Goal: Feedback & Contribution: Submit feedback/report problem

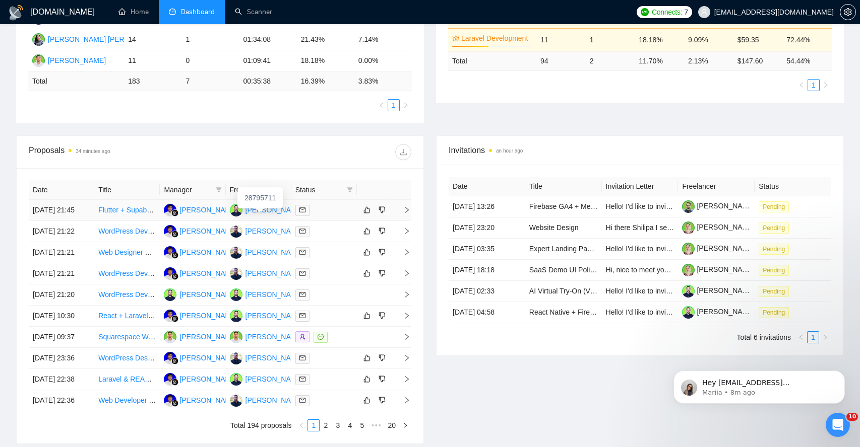
scroll to position [255, 0]
click at [404, 213] on icon "right" at bounding box center [406, 209] width 7 height 7
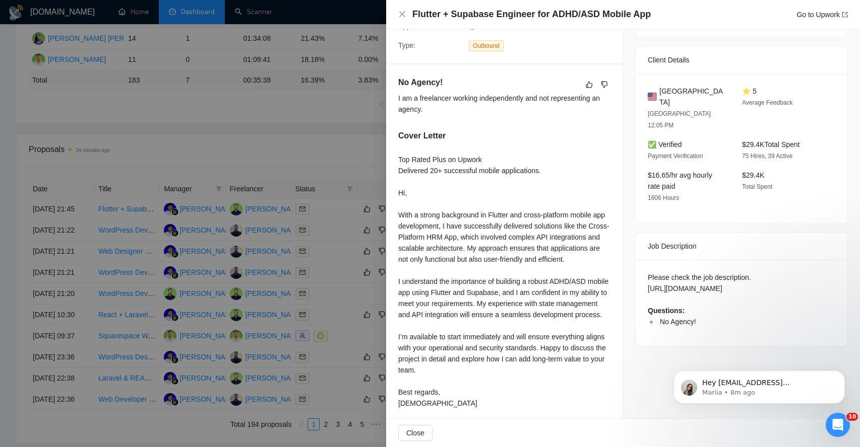
scroll to position [219, 0]
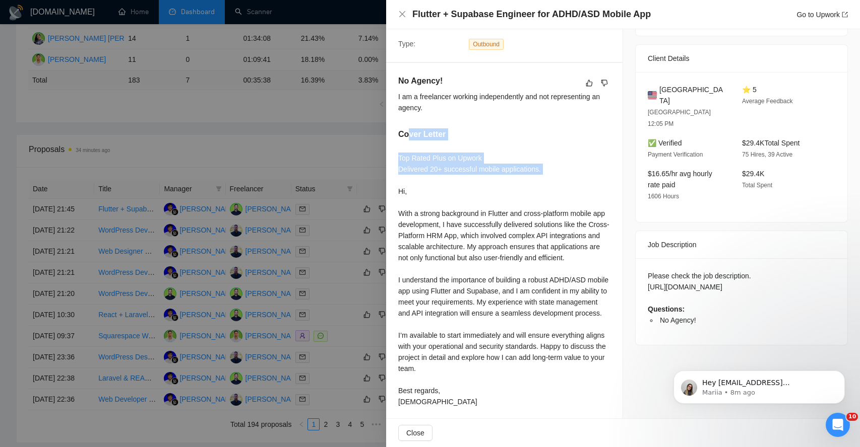
drag, startPoint x: 406, startPoint y: 136, endPoint x: 424, endPoint y: 188, distance: 55.0
click at [424, 188] on div "No Agency! I am a freelancer working independently and not representing an agen…" at bounding box center [504, 243] width 236 height 361
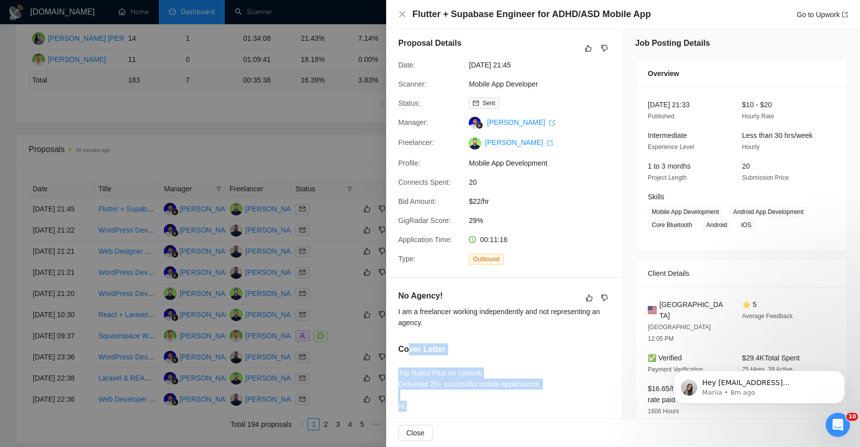
scroll to position [0, 0]
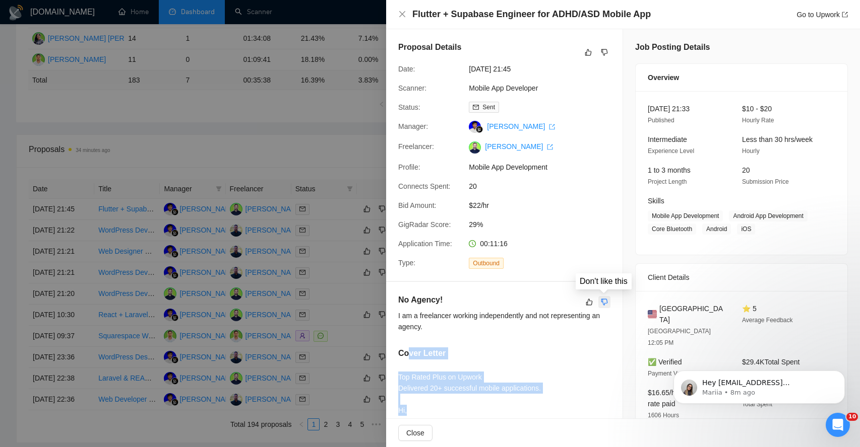
click at [606, 304] on icon "dislike" at bounding box center [604, 302] width 7 height 8
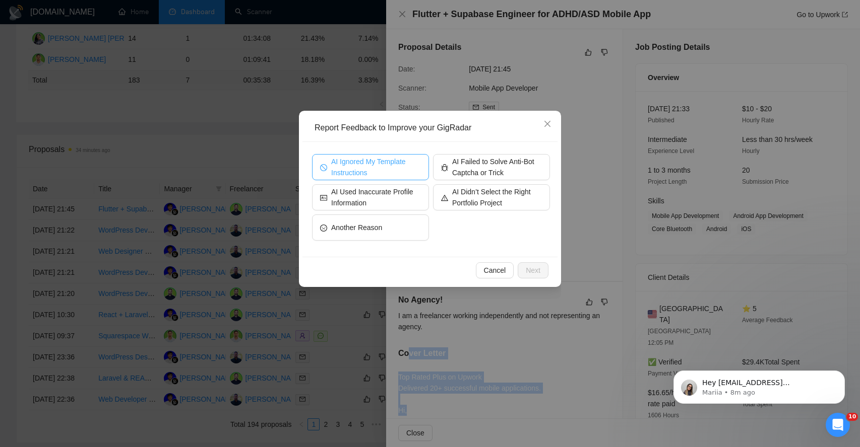
click at [401, 162] on span "AI Ignored My Template Instructions" at bounding box center [376, 167] width 90 height 22
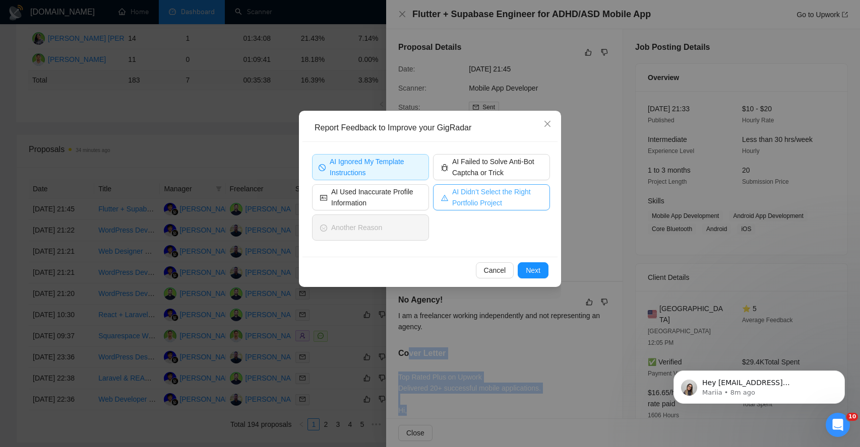
click at [481, 206] on span "AI Didn’t Select the Right Portfolio Project" at bounding box center [497, 197] width 90 height 22
click at [548, 124] on icon "close" at bounding box center [547, 124] width 8 height 8
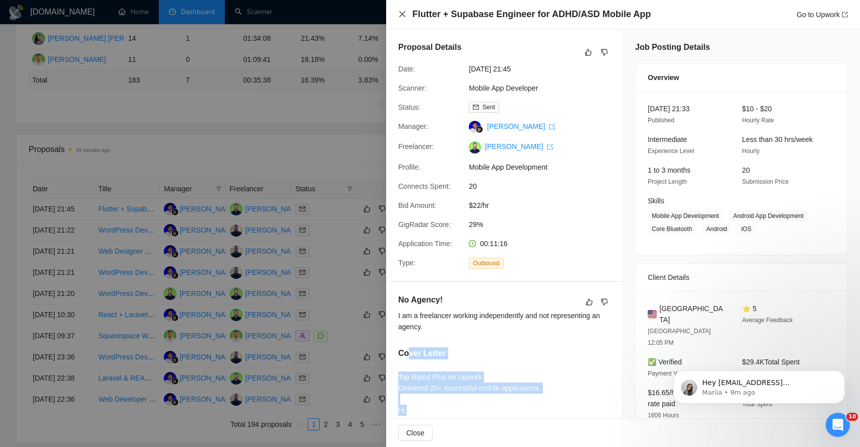
click at [405, 15] on icon "close" at bounding box center [402, 14] width 8 height 8
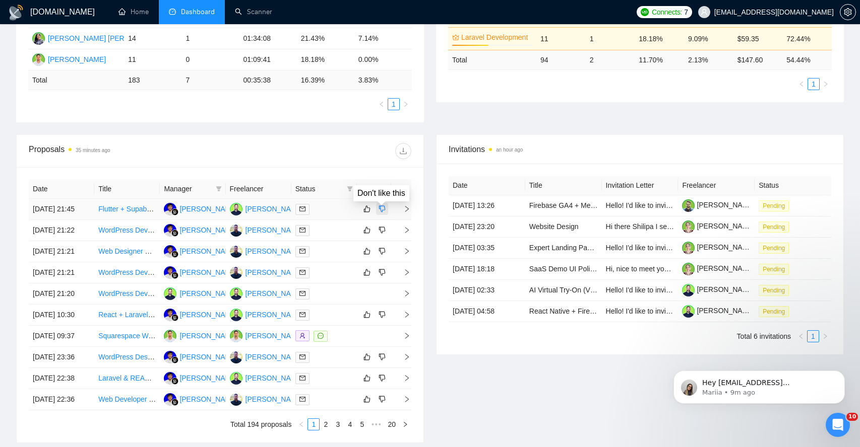
click at [384, 213] on icon "dislike" at bounding box center [381, 209] width 7 height 8
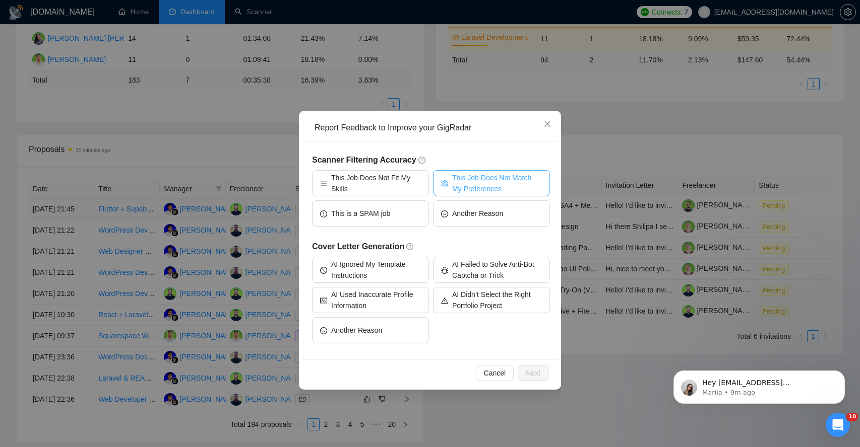
click at [479, 179] on span "This Job Does Not Match My Preferences" at bounding box center [497, 183] width 90 height 22
click at [531, 374] on span "Next" at bounding box center [533, 373] width 15 height 11
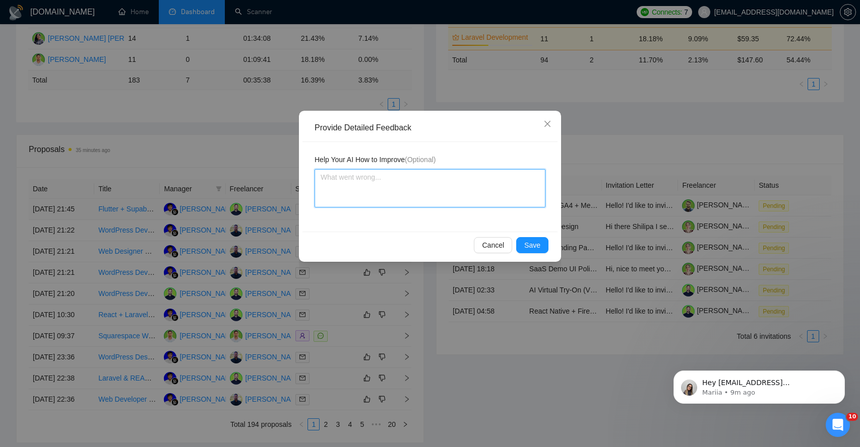
click at [354, 186] on textarea at bounding box center [429, 188] width 231 height 38
type textarea "N"
type textarea "No"
type textarea "No Ag"
type textarea "No Age"
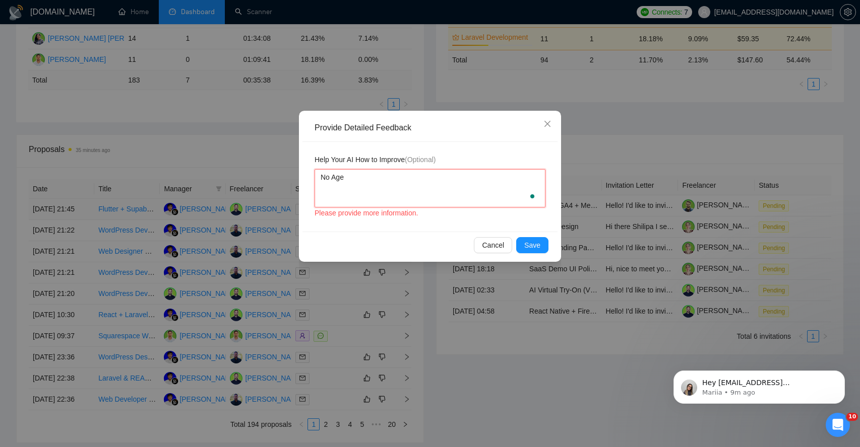
type textarea "No Agen"
type textarea "No Agenc"
type textarea "No Agency"
type textarea "No Agency w"
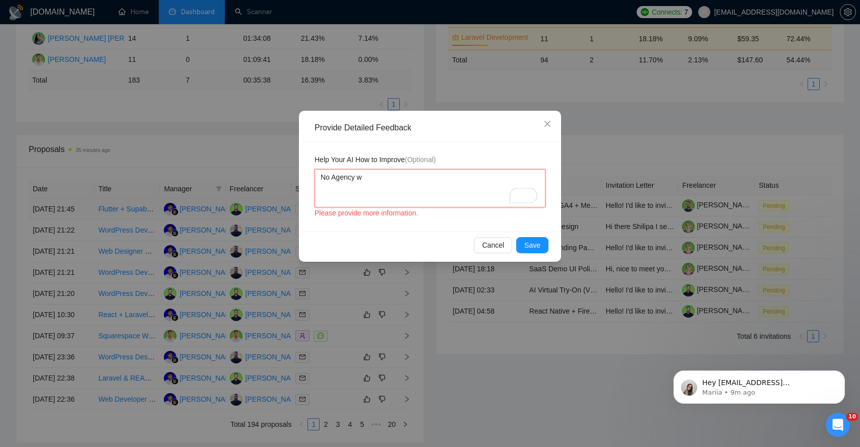
type textarea "No Agency wa"
type textarea "No Agency was"
type textarea "No Agency was m"
type textarea "No Agency was me"
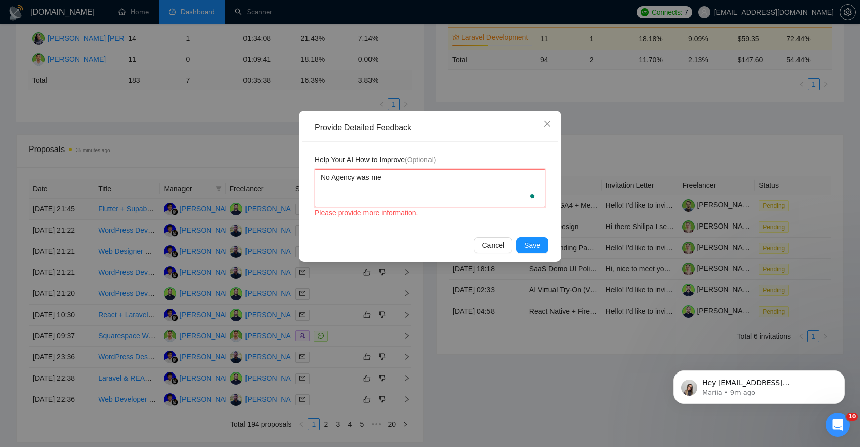
type textarea "No Agency was men"
type textarea "No Agency was ment"
type textarea "No Agency was menti"
type textarea "No Agency was mentio"
type textarea "No Agency was mention"
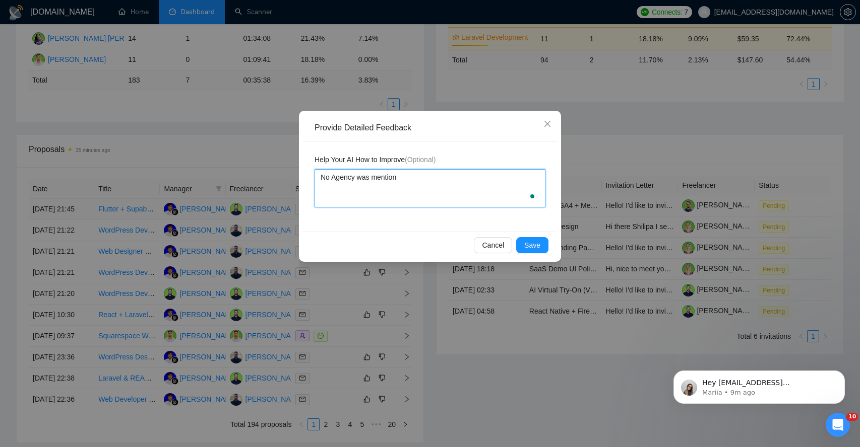
type textarea "No Agency was mentione"
type textarea "No Agency was mentioned"
type textarea "No Agency was mentioned,"
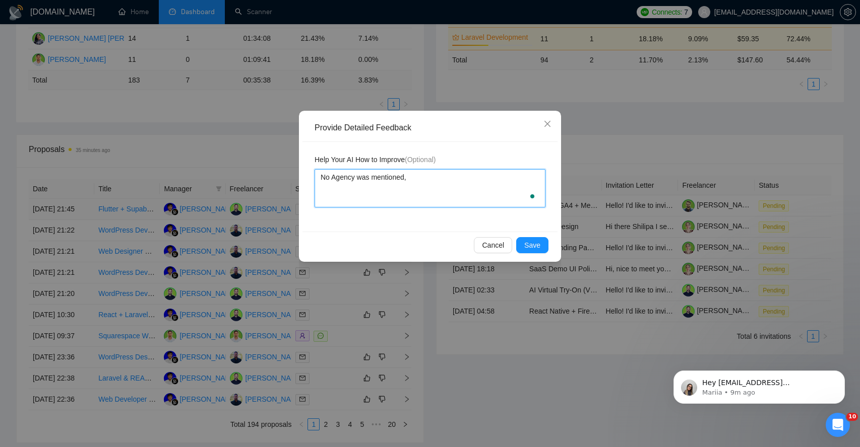
type textarea "No Agency was mentioned,"
type textarea "No Agency was mentioned, s"
type textarea "No Agency was mentioned, st"
type textarea "No Agency was mentioned, sti"
type textarea "No Agency was mentioned, stil"
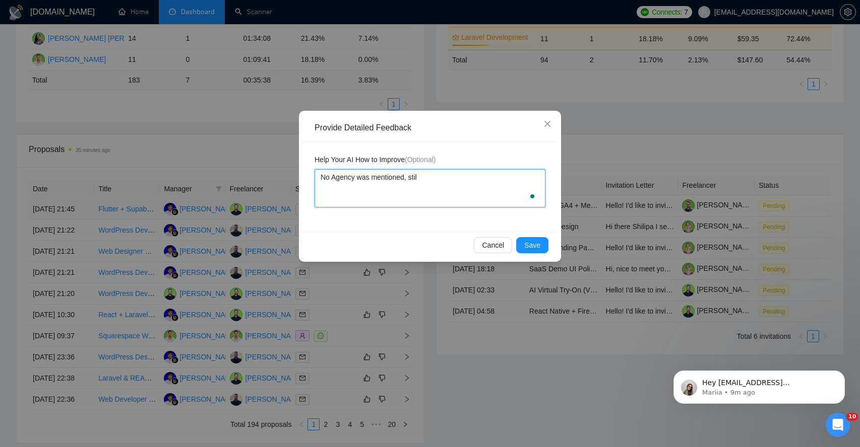
type textarea "No Agency was mentioned, still"
type textarea "No Agency was mentioned, still s"
type textarea "No Agency was mentioned, still se"
type textarea "No Agency was mentioned, still sen"
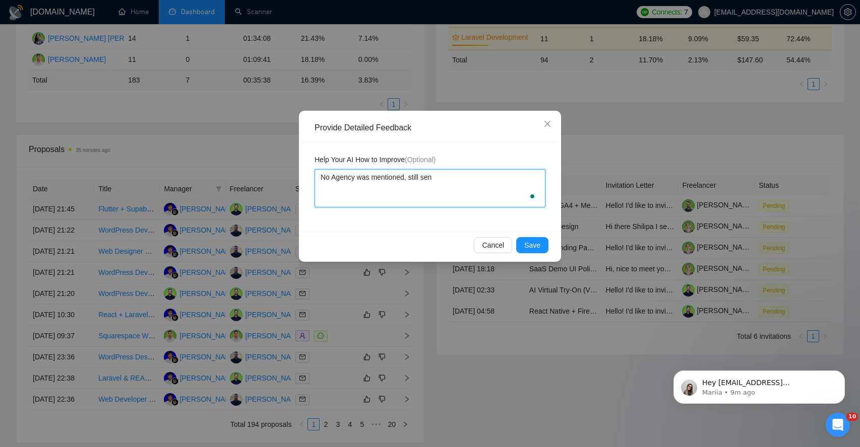
type textarea "No Agency was mentioned, still sent"
type textarea "No Agency was mentioned, still sent t"
type textarea "No Agency was mentioned, still sent th"
type textarea "No Agency was mentioned, still sent the"
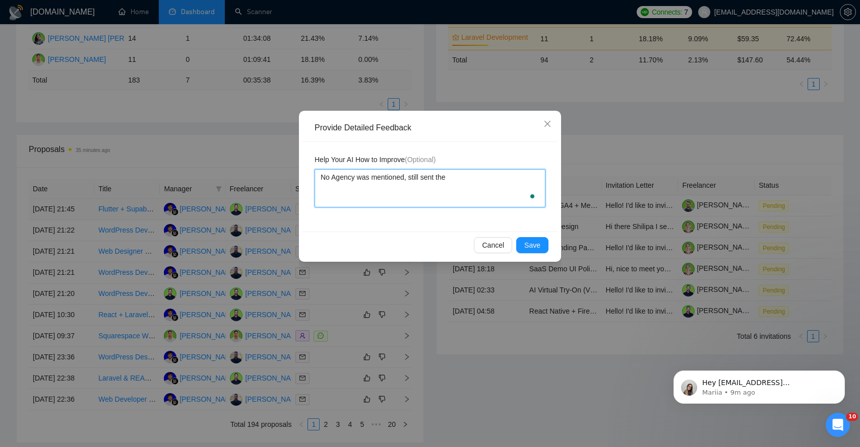
type textarea "No Agency was mentioned, still sent the"
type textarea "No Agency was mentioned, still sent the b"
type textarea "No Agency was mentioned, still sent the bi"
type textarea "No Agency was mentioned, still sent the bid"
click at [543, 245] on button "Save" at bounding box center [532, 245] width 32 height 16
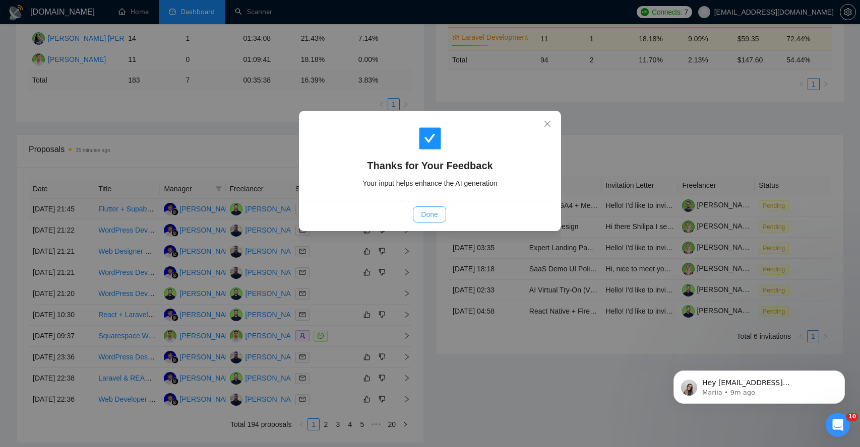
click at [429, 213] on span "Done" at bounding box center [429, 214] width 17 height 11
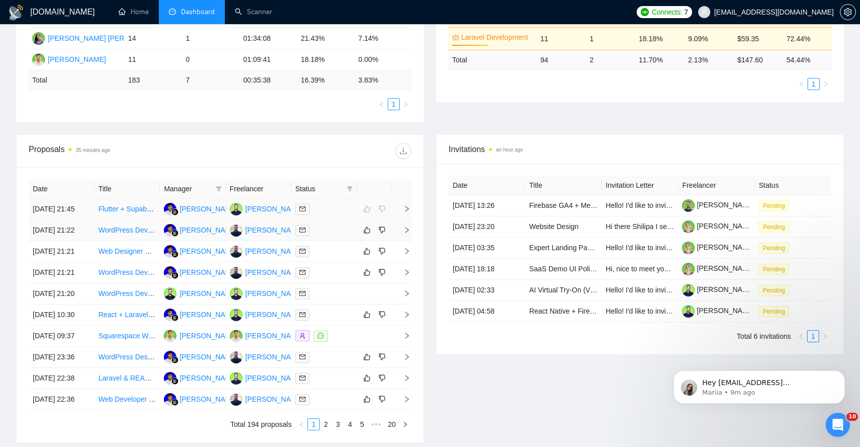
click at [404, 241] on td at bounding box center [401, 230] width 20 height 21
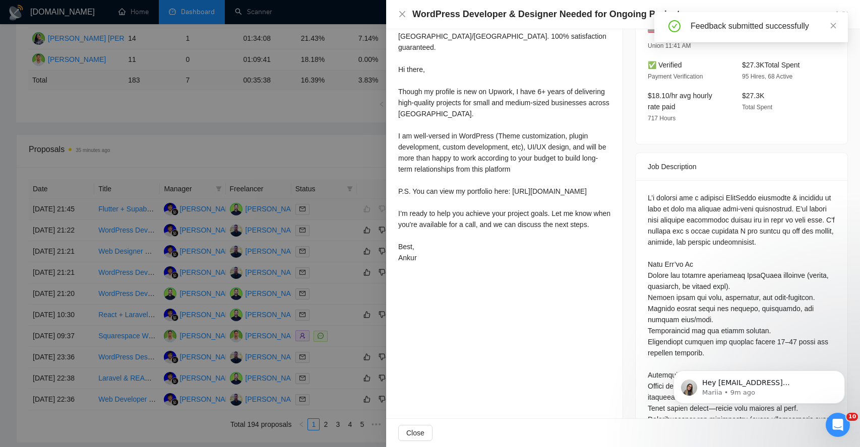
scroll to position [300, 0]
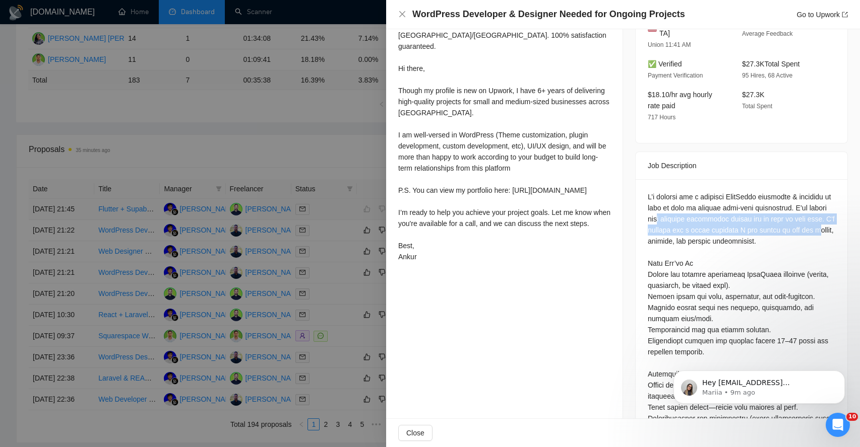
drag, startPoint x: 684, startPoint y: 202, endPoint x: 687, endPoint y: 229, distance: 27.9
click at [687, 229] on div at bounding box center [740, 385] width 187 height 388
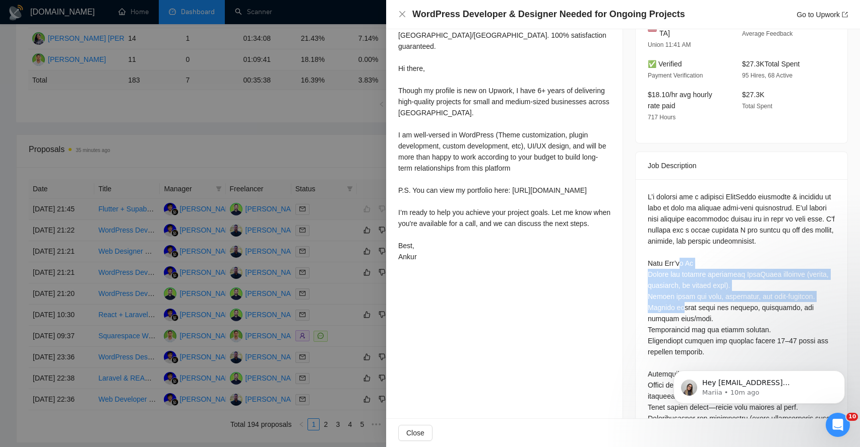
drag, startPoint x: 682, startPoint y: 255, endPoint x: 682, endPoint y: 298, distance: 42.3
click at [683, 298] on div at bounding box center [740, 385] width 187 height 388
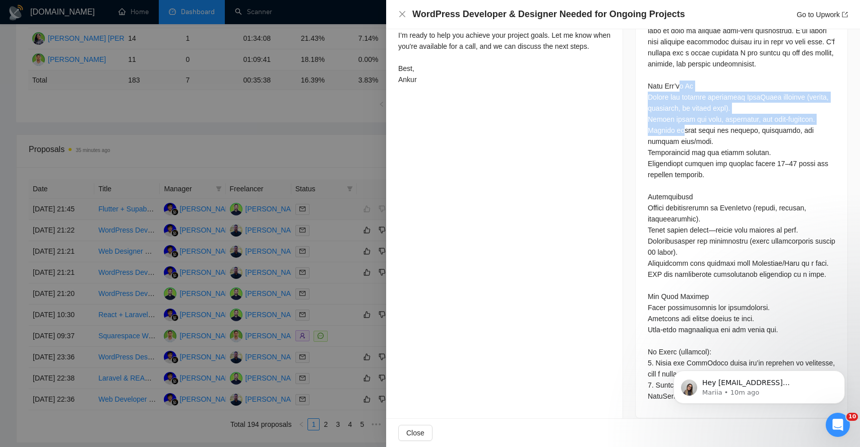
scroll to position [488, 0]
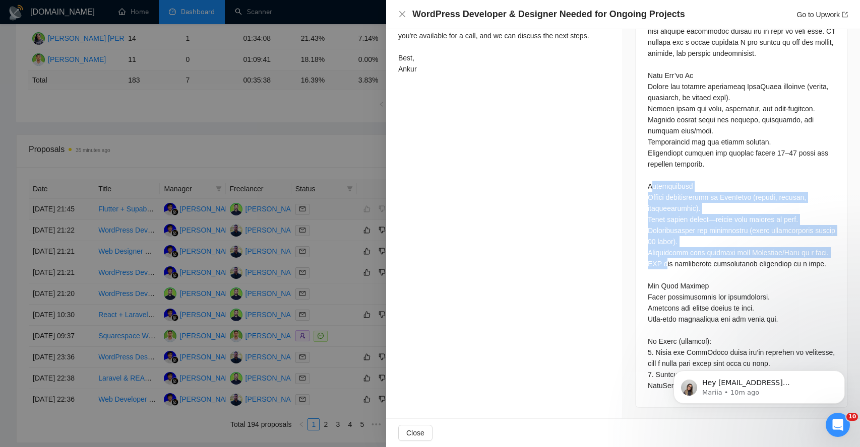
drag, startPoint x: 652, startPoint y: 173, endPoint x: 664, endPoint y: 253, distance: 80.4
click at [667, 255] on div at bounding box center [740, 198] width 187 height 388
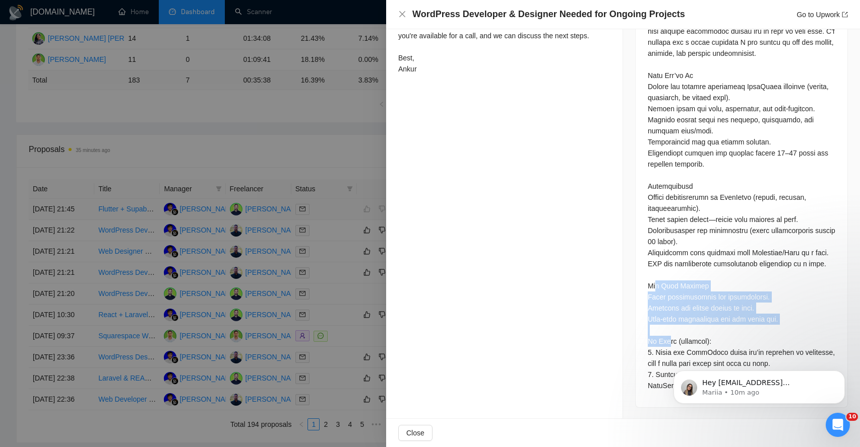
drag, startPoint x: 657, startPoint y: 278, endPoint x: 669, endPoint y: 334, distance: 57.2
click at [669, 334] on div at bounding box center [740, 198] width 187 height 388
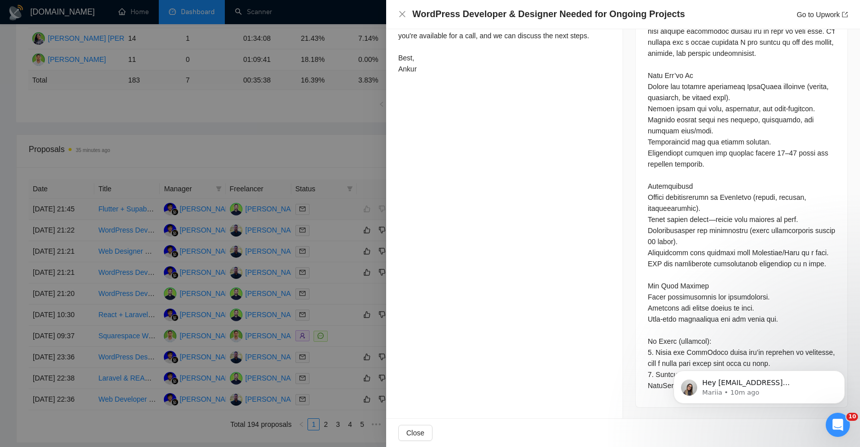
click at [659, 341] on div at bounding box center [740, 198] width 187 height 388
click at [841, 376] on button "Dismiss notification" at bounding box center [841, 373] width 13 height 13
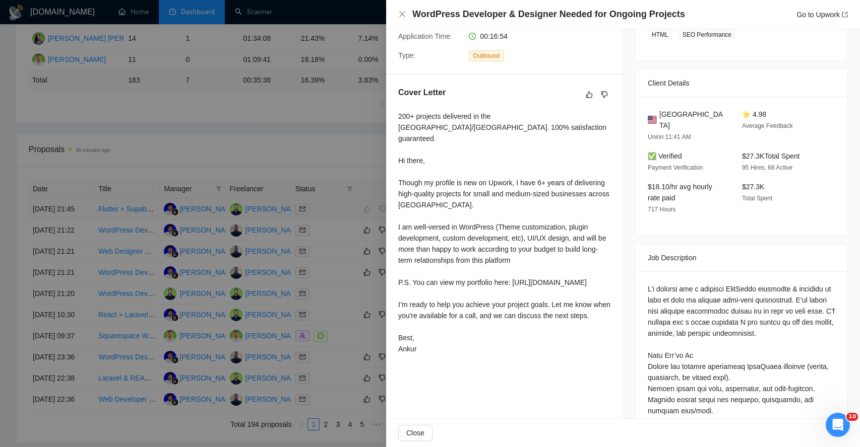
scroll to position [166, 0]
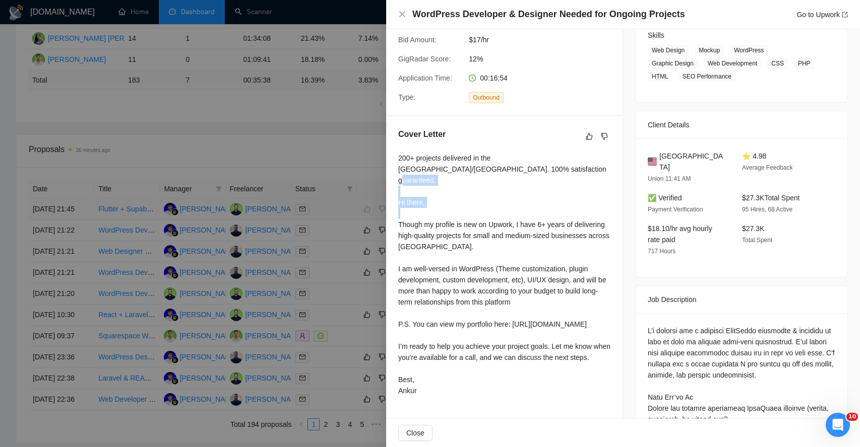
drag, startPoint x: 411, startPoint y: 214, endPoint x: 484, endPoint y: 214, distance: 72.6
click at [484, 214] on div "200+ projects delivered in the [GEOGRAPHIC_DATA]/[GEOGRAPHIC_DATA]. 100% satisf…" at bounding box center [504, 275] width 212 height 244
drag, startPoint x: 416, startPoint y: 224, endPoint x: 493, endPoint y: 225, distance: 76.6
click at [493, 226] on div "200+ projects delivered in the [GEOGRAPHIC_DATA]/[GEOGRAPHIC_DATA]. 100% satisf…" at bounding box center [504, 275] width 212 height 244
drag, startPoint x: 407, startPoint y: 258, endPoint x: 498, endPoint y: 259, distance: 90.7
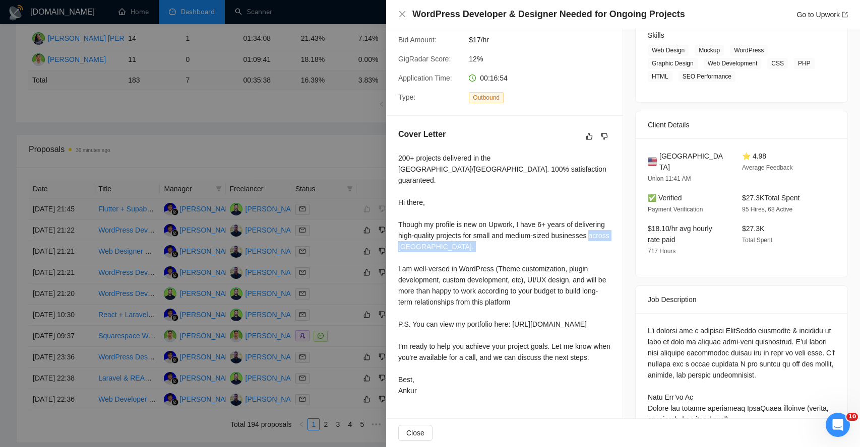
click at [498, 259] on div "200+ projects delivered in the [GEOGRAPHIC_DATA]/[GEOGRAPHIC_DATA]. 100% satisf…" at bounding box center [504, 275] width 212 height 244
drag, startPoint x: 512, startPoint y: 259, endPoint x: 571, endPoint y: 258, distance: 58.4
click at [571, 259] on div "200+ projects delivered in the [GEOGRAPHIC_DATA]/[GEOGRAPHIC_DATA]. 100% satisf…" at bounding box center [504, 275] width 212 height 244
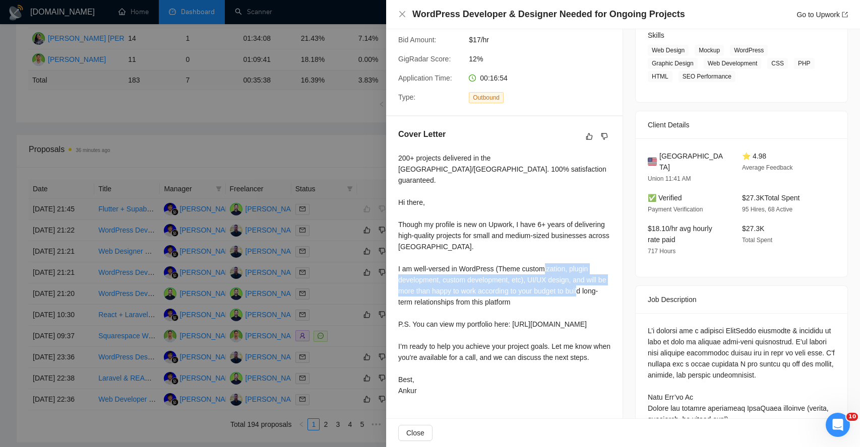
drag, startPoint x: 447, startPoint y: 269, endPoint x: 488, endPoint y: 293, distance: 47.9
click at [488, 294] on div "200+ projects delivered in the [GEOGRAPHIC_DATA]/[GEOGRAPHIC_DATA]. 100% satisf…" at bounding box center [504, 275] width 212 height 244
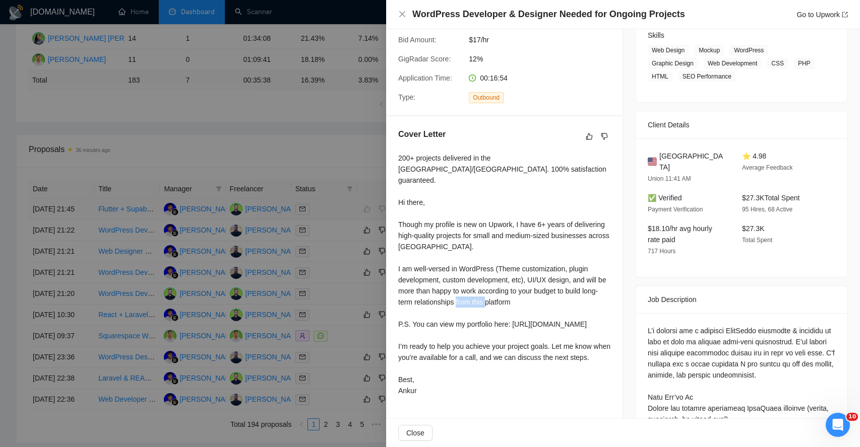
drag, startPoint x: 431, startPoint y: 313, endPoint x: 466, endPoint y: 315, distance: 35.3
click at [466, 316] on div "200+ projects delivered in the [GEOGRAPHIC_DATA]/[GEOGRAPHIC_DATA]. 100% satisf…" at bounding box center [504, 275] width 212 height 244
click at [446, 337] on div "200+ projects delivered in the [GEOGRAPHIC_DATA]/[GEOGRAPHIC_DATA]. 100% satisf…" at bounding box center [504, 275] width 212 height 244
drag, startPoint x: 459, startPoint y: 315, endPoint x: 514, endPoint y: 314, distance: 55.9
click at [514, 315] on div "200+ projects delivered in the [GEOGRAPHIC_DATA]/[GEOGRAPHIC_DATA]. 100% satisf…" at bounding box center [504, 275] width 212 height 244
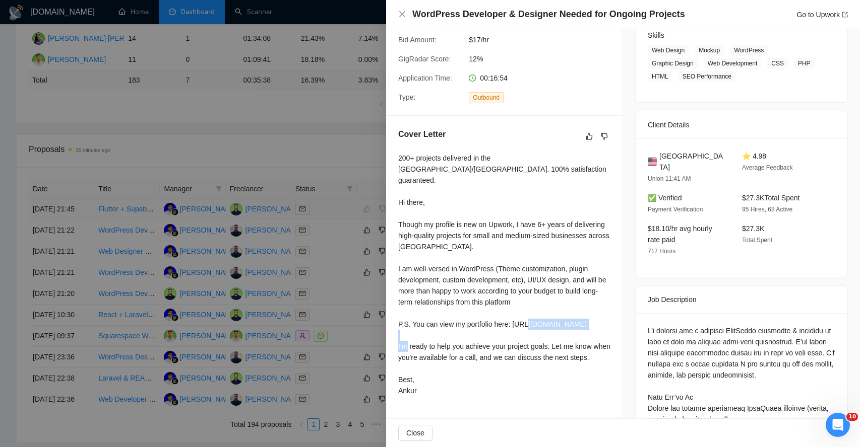
drag, startPoint x: 408, startPoint y: 345, endPoint x: 469, endPoint y: 344, distance: 60.5
click at [470, 345] on div "200+ projects delivered in the [GEOGRAPHIC_DATA]/[GEOGRAPHIC_DATA]. 100% satisf…" at bounding box center [504, 275] width 212 height 244
drag, startPoint x: 496, startPoint y: 344, endPoint x: 541, endPoint y: 344, distance: 45.3
click at [541, 345] on div "200+ projects delivered in the [GEOGRAPHIC_DATA]/[GEOGRAPHIC_DATA]. 100% satisf…" at bounding box center [504, 275] width 212 height 244
click at [411, 430] on span "Close" at bounding box center [415, 433] width 18 height 11
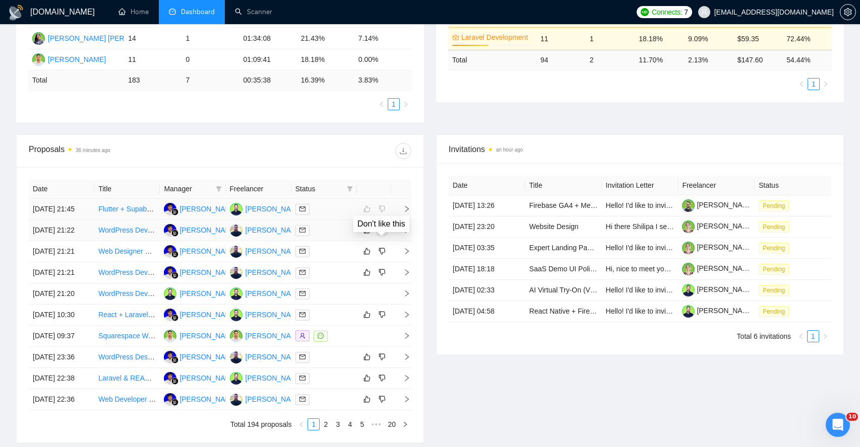
click at [383, 234] on icon "dislike" at bounding box center [381, 230] width 7 height 8
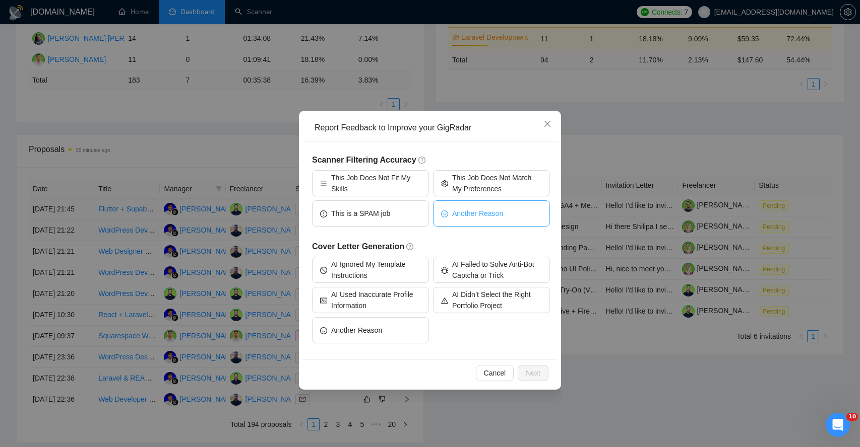
click at [479, 218] on span "Another Reason" at bounding box center [477, 213] width 51 height 11
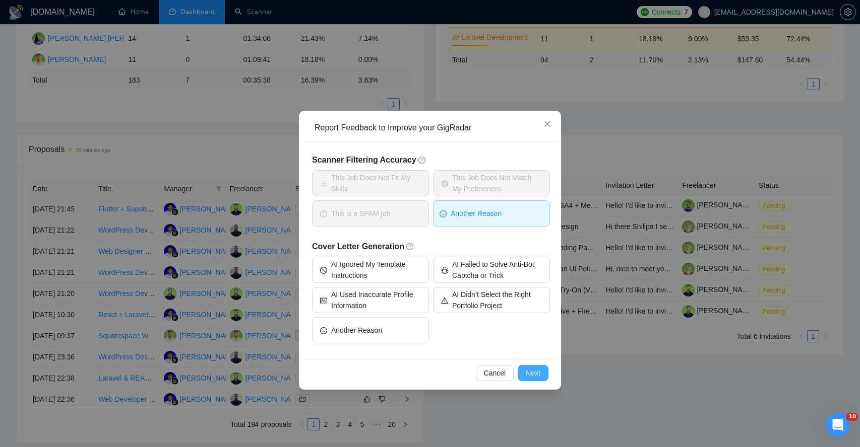
click at [533, 373] on span "Next" at bounding box center [533, 373] width 15 height 11
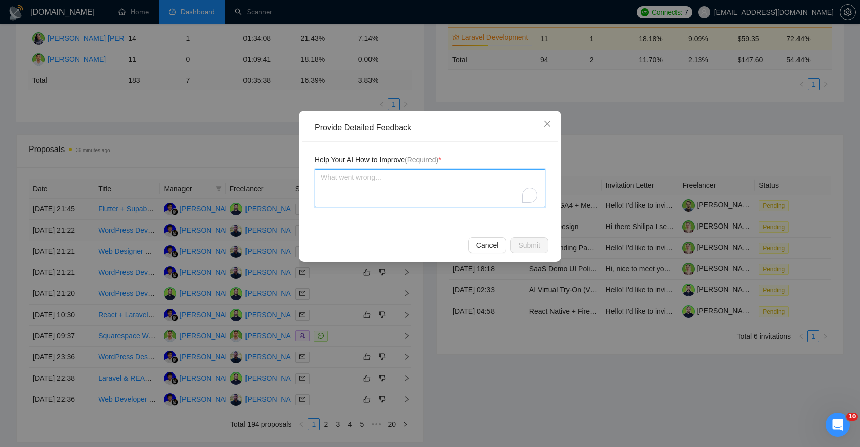
click at [396, 183] on textarea "To enrich screen reader interactions, please activate Accessibility in Grammarl…" at bounding box center [429, 188] width 231 height 38
type textarea "A"
type textarea "AI"
type textarea "AI d"
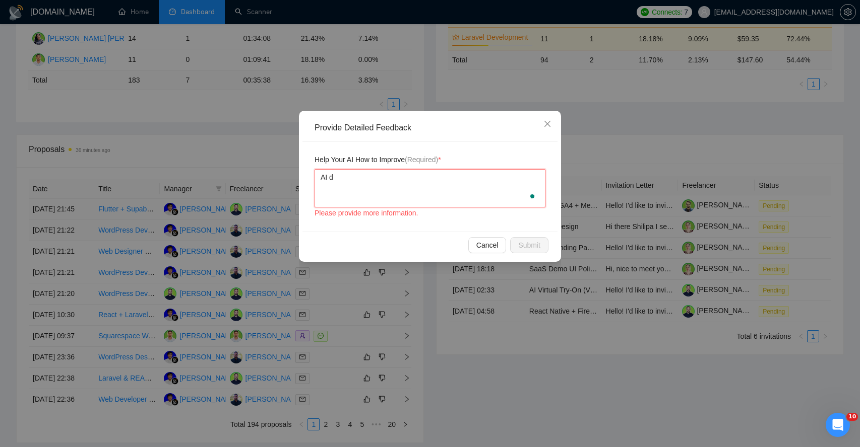
type textarea "AI di"
type textarea "AI did"
type textarea "AI didn"
type textarea "AI didn'"
type textarea "AI didn't"
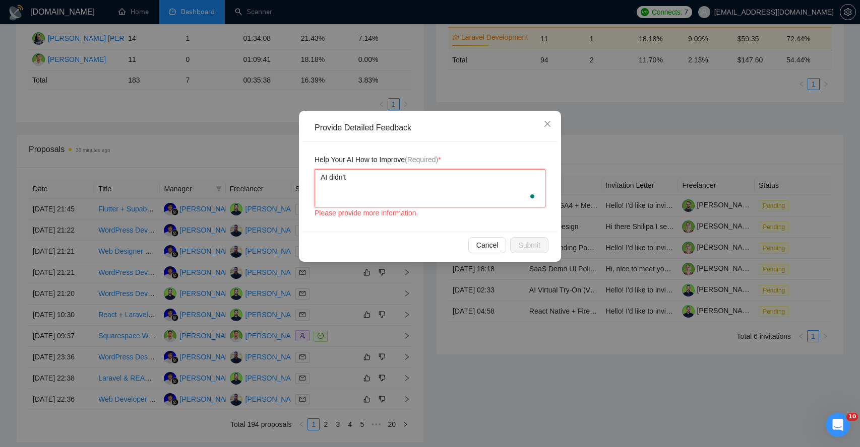
type textarea "AI didn't"
type textarea "AI didn't a"
type textarea "AI didn't an"
type textarea "AI didn't ans"
type textarea "AI didn't answ"
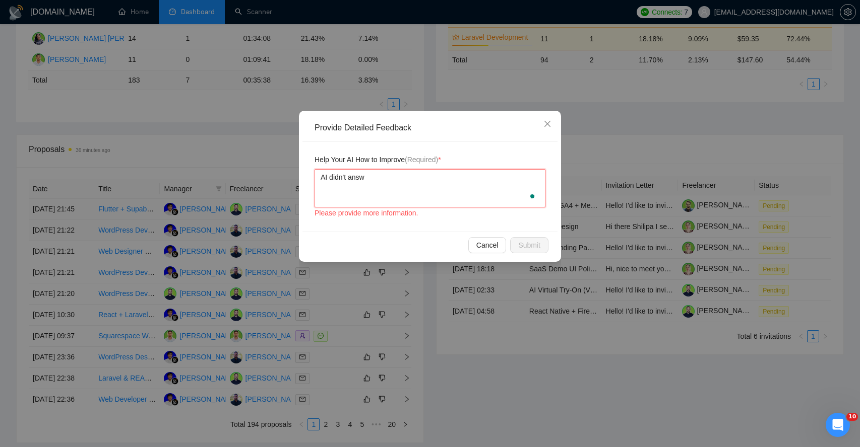
type textarea "AI didn't answe"
type textarea "AI didn't answer"
type textarea "AI didn't answer t"
type textarea "AI didn't answer th"
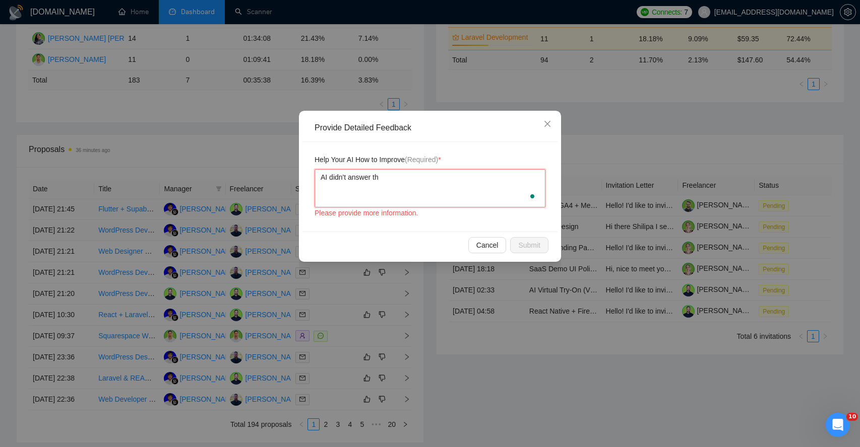
type textarea "AI didn't answer the"
type textarea "AI didn't answer the q"
type textarea "AI didn't answer the qu"
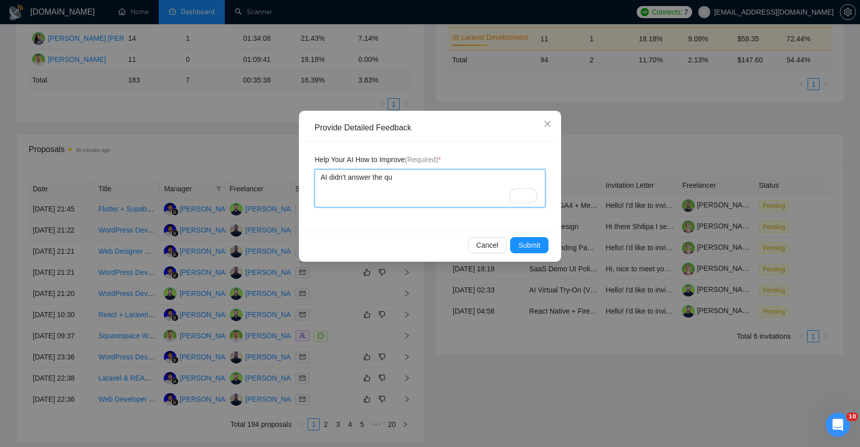
type textarea "AI didn't answer the que"
type textarea "AI didn't answer the ques"
type textarea "AI didn't answer the quest"
type textarea "AI didn't answer the questi"
type textarea "AI didn't answer the questio"
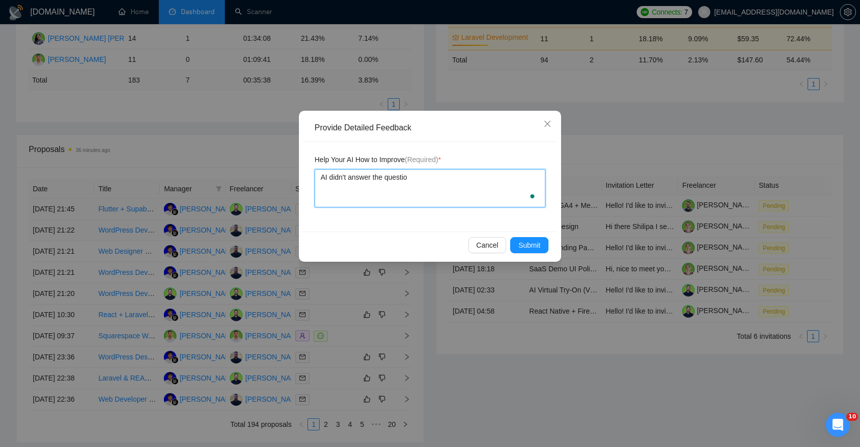
type textarea "AI didn't answer the question"
type textarea "AI didn't answer the questions"
type textarea "AI didn't answer the questions a"
type textarea "AI didn't answer the questions as"
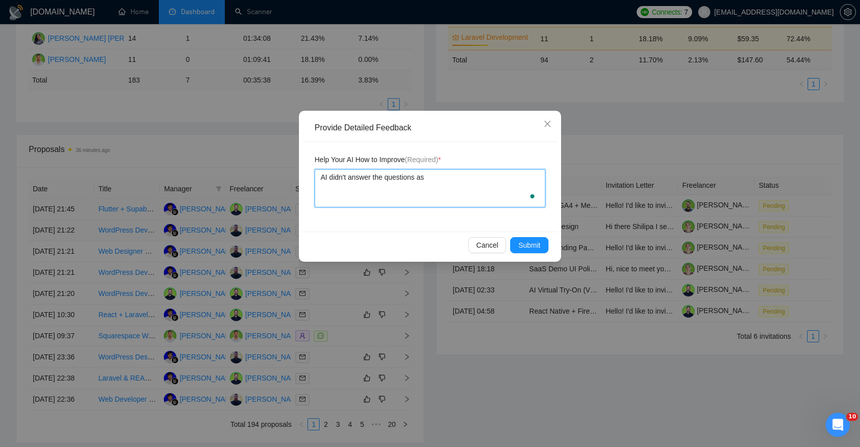
type textarea "AI didn't answer the questions ask"
type textarea "AI didn't answer the questions aske"
type textarea "AI didn't answer the questions asked"
type textarea "AI didn't answer the questions asked i"
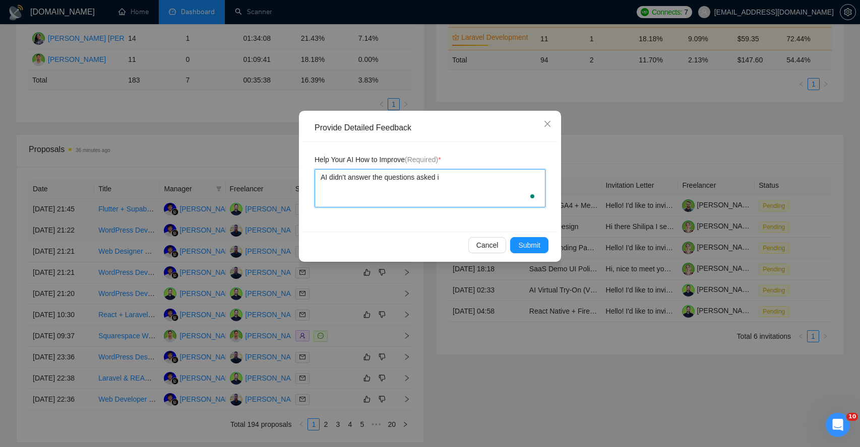
type textarea "AI didn't answer the questions asked in"
type textarea "AI didn't answer the questions asked in t"
type textarea "AI didn't answer the questions asked in th"
type textarea "AI didn't answer the questions asked in the"
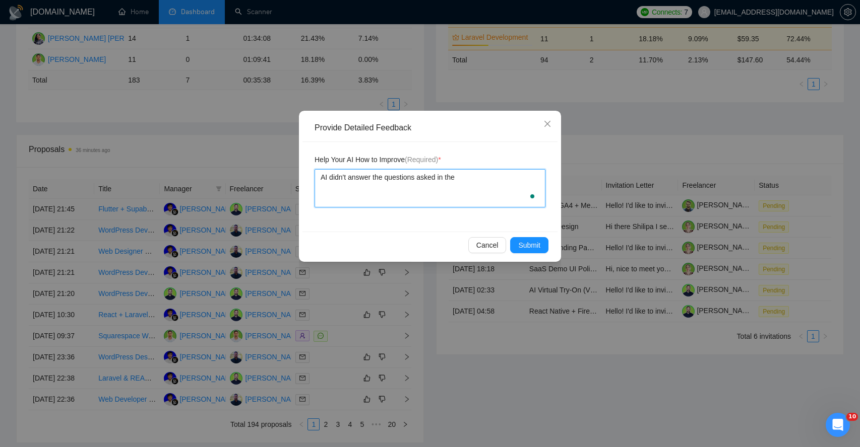
type textarea "AI didn't answer the questions asked in the"
type textarea "AI didn't answer the questions asked in the J"
type textarea "AI didn't answer the questions asked in the Jo"
type textarea "AI didn't answer the questions asked in the Job"
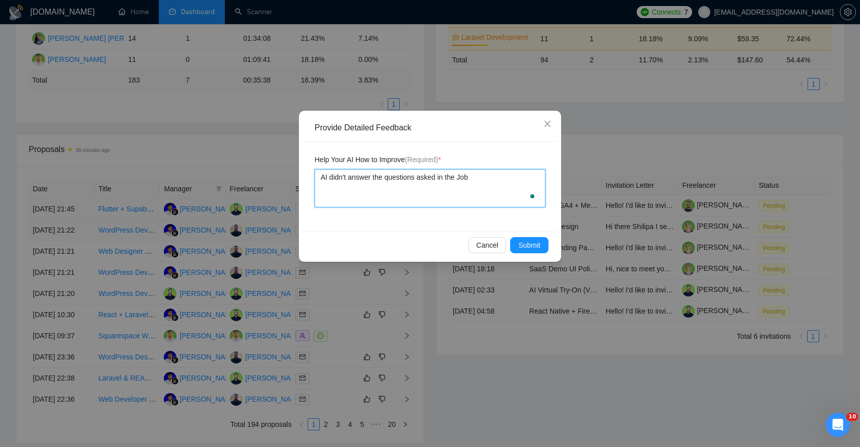
type textarea "AI didn't answer the questions asked in the Job p"
type textarea "AI didn't answer the questions asked in the Job po"
type textarea "AI didn't answer the questions asked in the Job pos"
type textarea "AI didn't answer the questions asked in the Job post"
click at [525, 242] on span "Submit" at bounding box center [529, 245] width 22 height 11
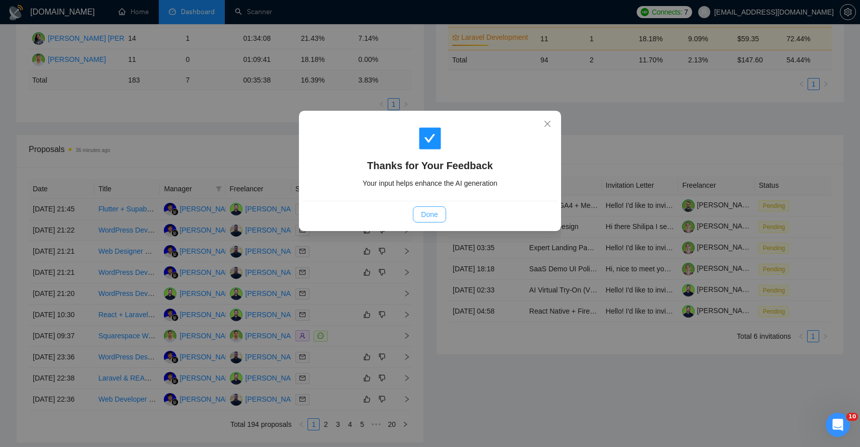
click at [424, 213] on span "Done" at bounding box center [429, 214] width 17 height 11
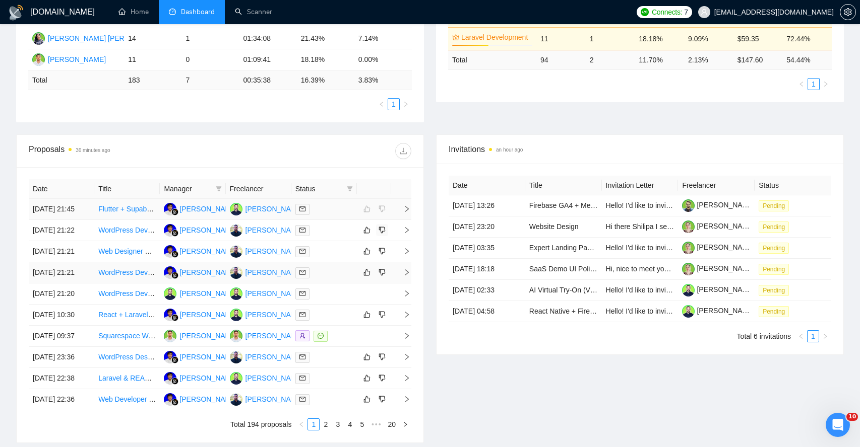
scroll to position [298, 0]
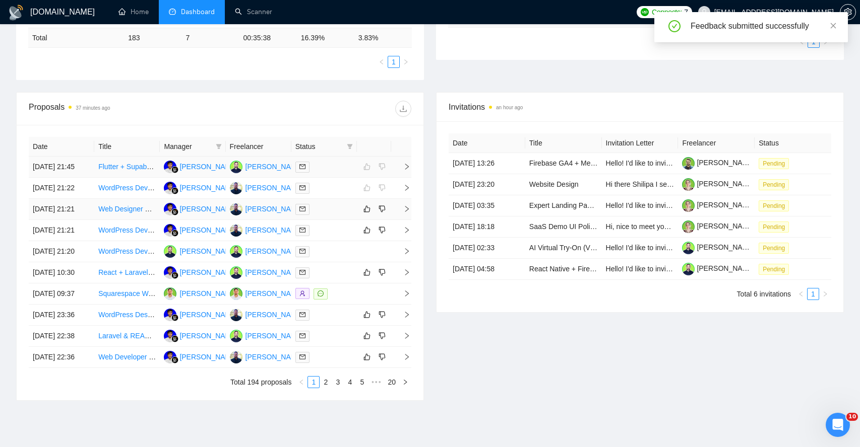
click at [407, 212] on icon "right" at bounding box center [407, 209] width 4 height 6
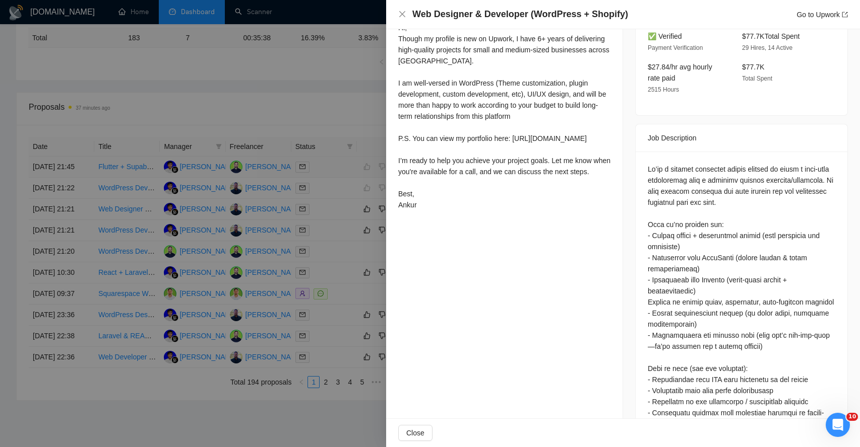
scroll to position [362, 0]
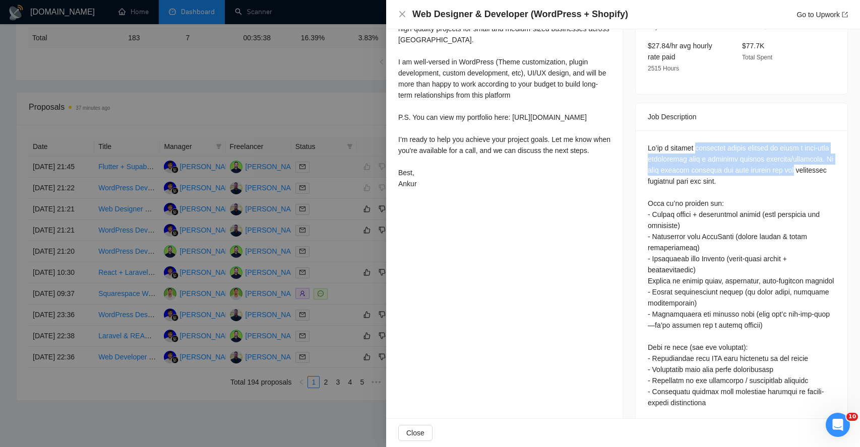
drag, startPoint x: 703, startPoint y: 135, endPoint x: 706, endPoint y: 168, distance: 33.4
click at [706, 168] on div at bounding box center [740, 370] width 187 height 454
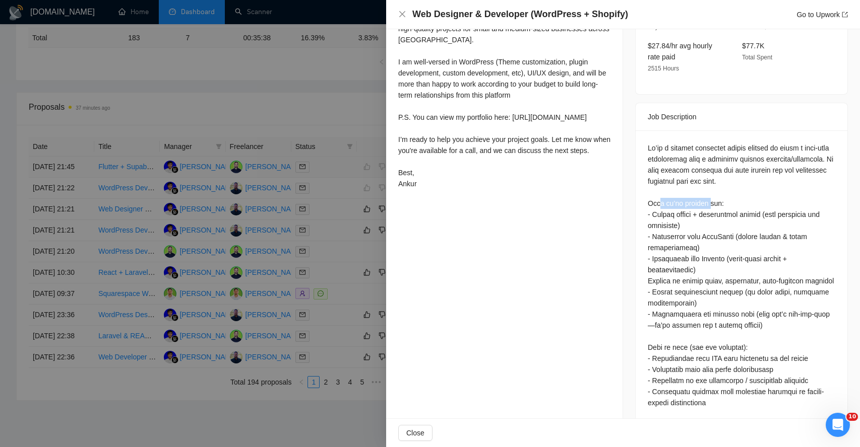
drag, startPoint x: 663, startPoint y: 193, endPoint x: 710, endPoint y: 188, distance: 48.1
click at [710, 188] on div at bounding box center [740, 370] width 187 height 454
drag, startPoint x: 672, startPoint y: 201, endPoint x: 677, endPoint y: 245, distance: 44.6
click at [677, 245] on div at bounding box center [740, 370] width 187 height 454
drag, startPoint x: 654, startPoint y: 338, endPoint x: 703, endPoint y: 336, distance: 49.4
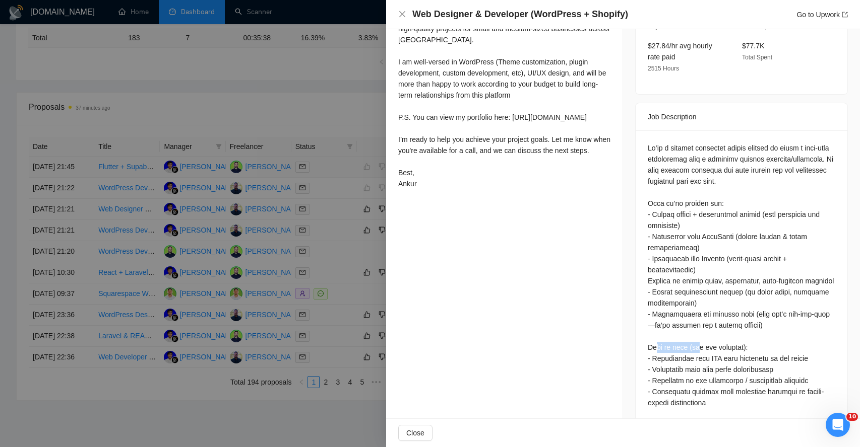
click at [703, 336] on div at bounding box center [740, 370] width 187 height 454
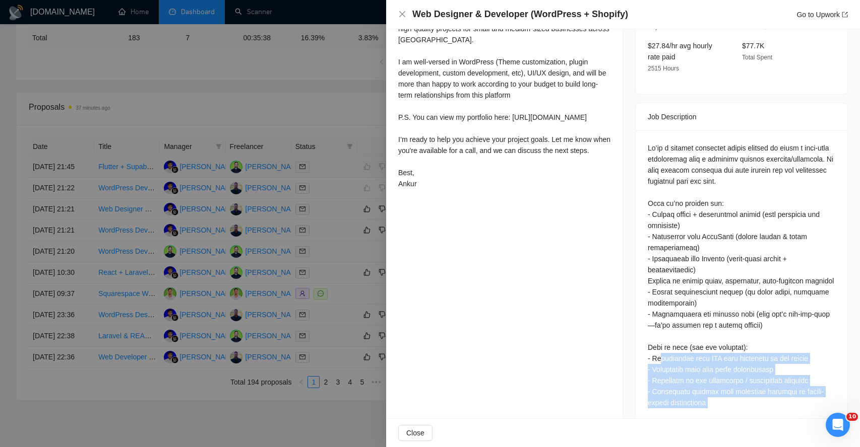
drag, startPoint x: 663, startPoint y: 346, endPoint x: 696, endPoint y: 399, distance: 62.1
click at [696, 398] on div at bounding box center [740, 370] width 187 height 454
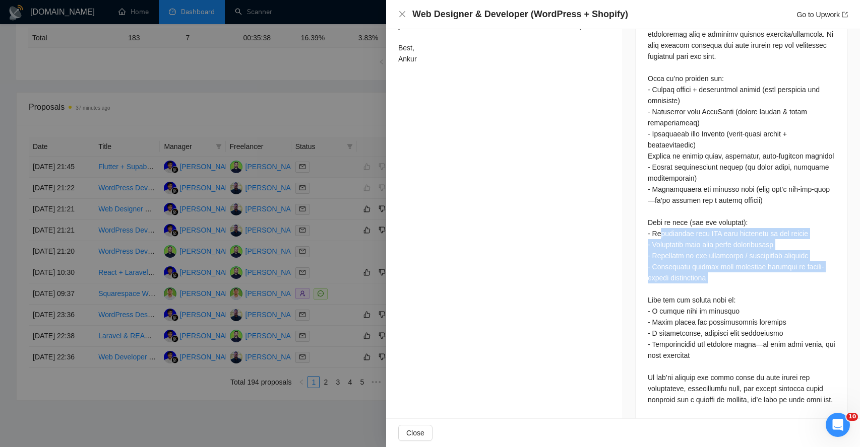
scroll to position [494, 0]
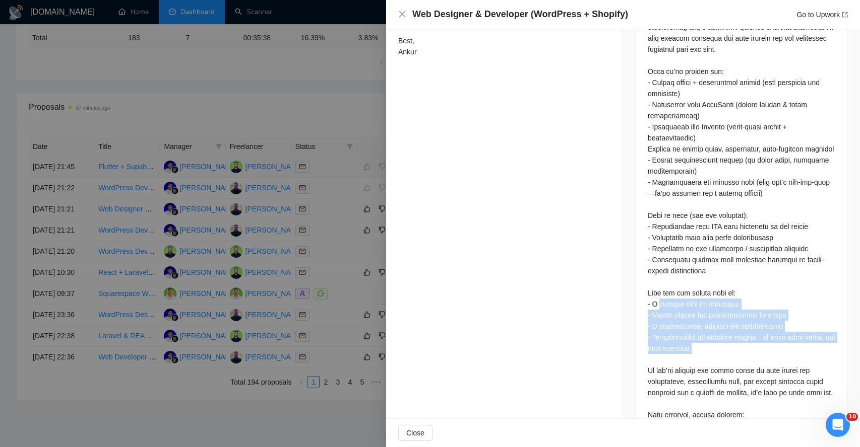
drag, startPoint x: 659, startPoint y: 292, endPoint x: 698, endPoint y: 346, distance: 66.4
click at [698, 346] on div at bounding box center [740, 238] width 187 height 454
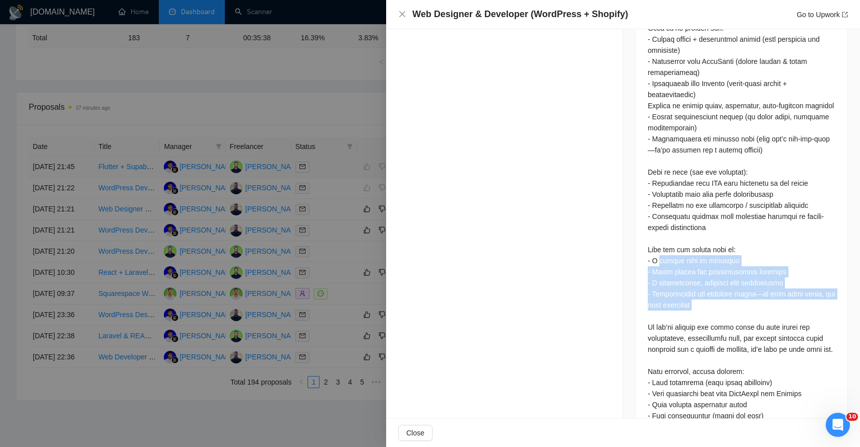
scroll to position [567, 0]
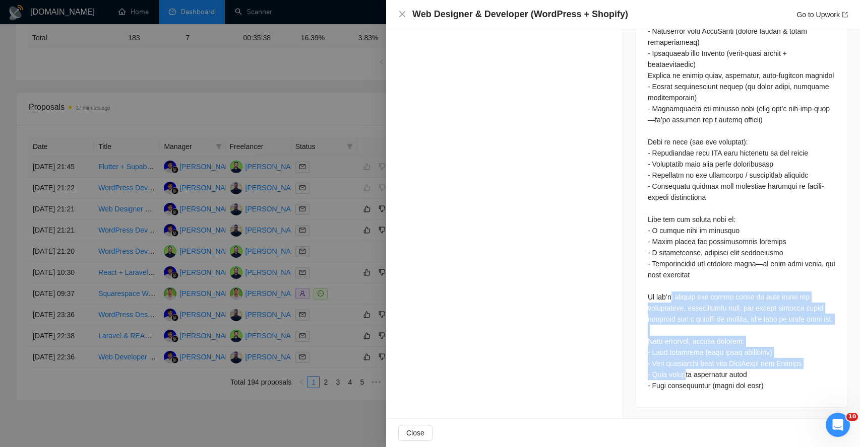
drag, startPoint x: 670, startPoint y: 281, endPoint x: 684, endPoint y: 376, distance: 96.7
click at [684, 376] on div at bounding box center [740, 164] width 187 height 454
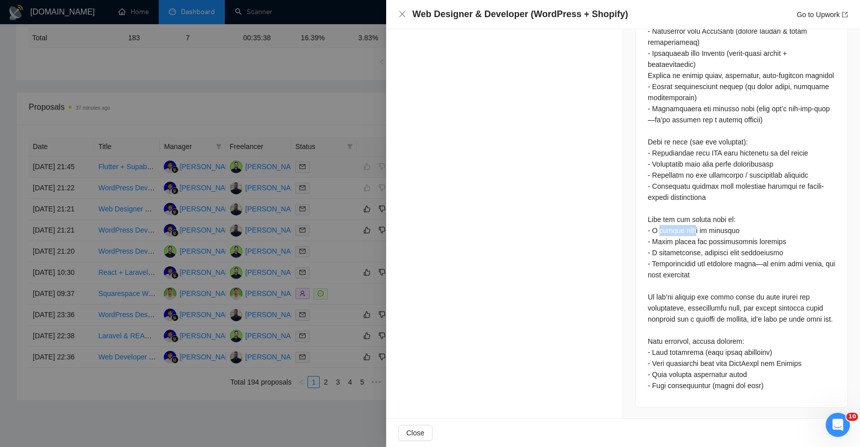
drag, startPoint x: 659, startPoint y: 220, endPoint x: 690, endPoint y: 220, distance: 31.2
click at [690, 220] on div at bounding box center [740, 164] width 187 height 454
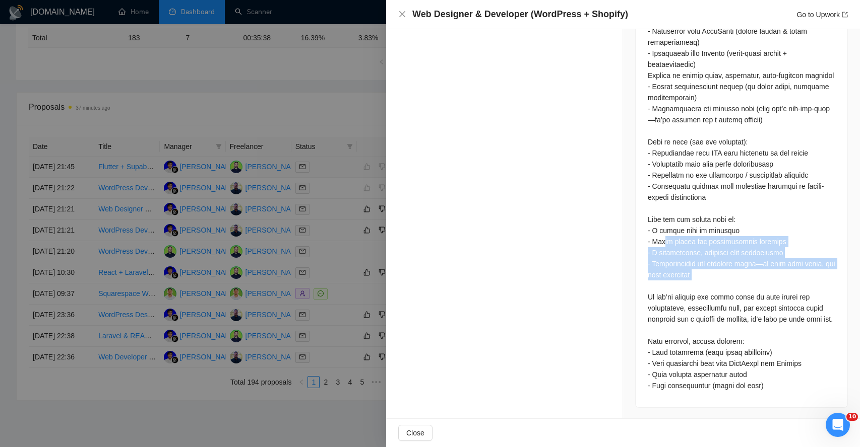
drag, startPoint x: 663, startPoint y: 231, endPoint x: 688, endPoint y: 279, distance: 54.1
click at [689, 278] on div at bounding box center [740, 164] width 187 height 454
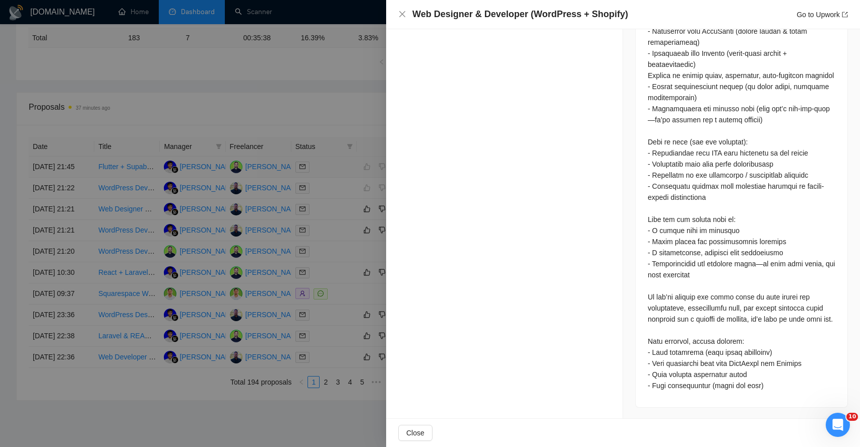
drag, startPoint x: 663, startPoint y: 283, endPoint x: 700, endPoint y: 337, distance: 64.8
click at [701, 337] on div at bounding box center [740, 164] width 187 height 454
drag, startPoint x: 663, startPoint y: 342, endPoint x: 720, endPoint y: 338, distance: 56.5
click at [721, 341] on div at bounding box center [740, 164] width 187 height 454
drag, startPoint x: 671, startPoint y: 351, endPoint x: 721, endPoint y: 352, distance: 49.4
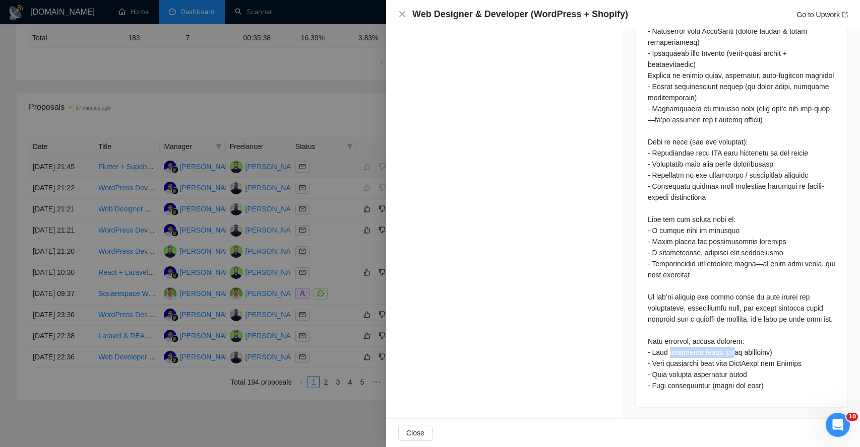
click at [721, 352] on div at bounding box center [740, 164] width 187 height 454
drag, startPoint x: 659, startPoint y: 364, endPoint x: 749, endPoint y: 367, distance: 89.7
click at [749, 367] on div at bounding box center [740, 164] width 187 height 454
drag, startPoint x: 660, startPoint y: 376, endPoint x: 737, endPoint y: 375, distance: 77.1
click at [737, 375] on div at bounding box center [740, 164] width 187 height 454
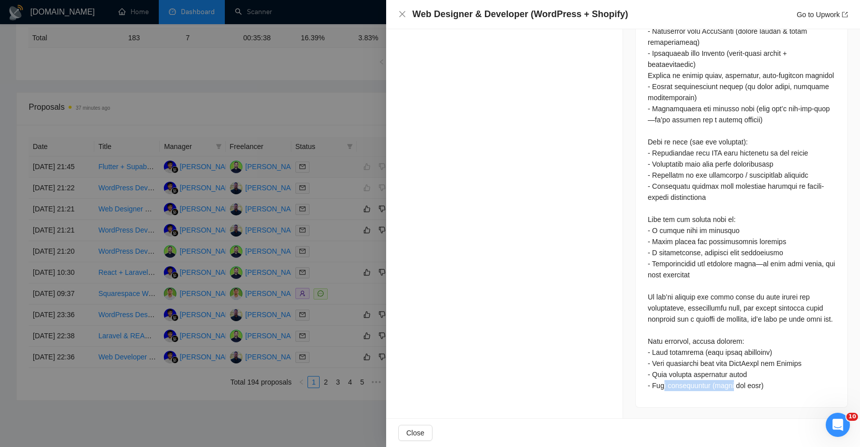
drag, startPoint x: 664, startPoint y: 387, endPoint x: 727, endPoint y: 387, distance: 63.5
click at [725, 387] on div at bounding box center [740, 164] width 187 height 454
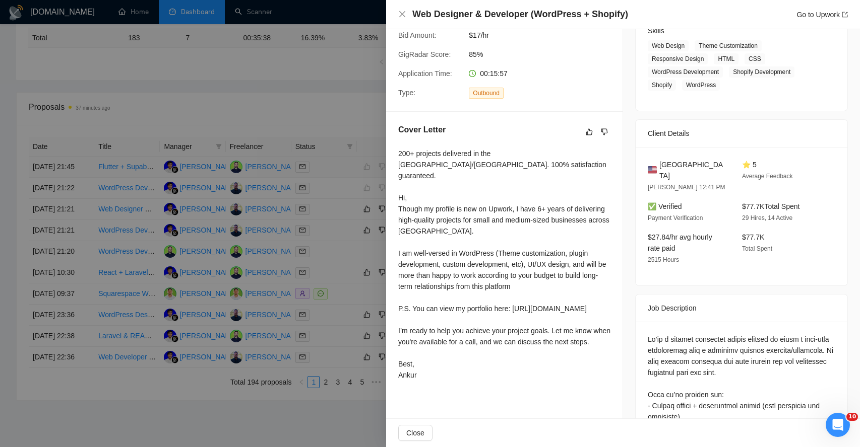
scroll to position [164, 0]
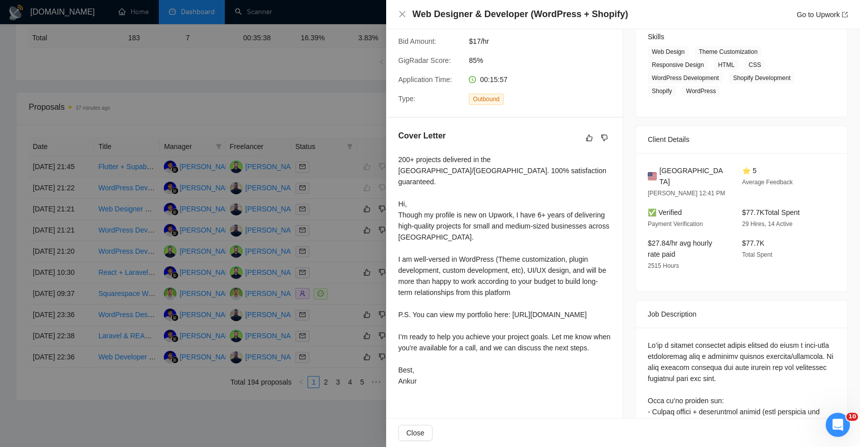
click at [413, 161] on div "200+ projects delivered in the [GEOGRAPHIC_DATA]/[GEOGRAPHIC_DATA]. 100% satisf…" at bounding box center [504, 270] width 212 height 233
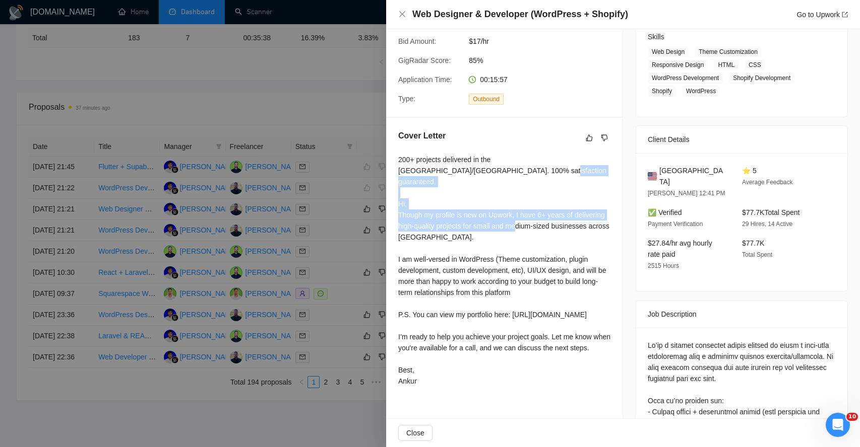
drag, startPoint x: 410, startPoint y: 196, endPoint x: 451, endPoint y: 225, distance: 49.9
click at [452, 226] on div "200+ projects delivered in the [GEOGRAPHIC_DATA]/[GEOGRAPHIC_DATA]. 100% satisf…" at bounding box center [504, 270] width 212 height 233
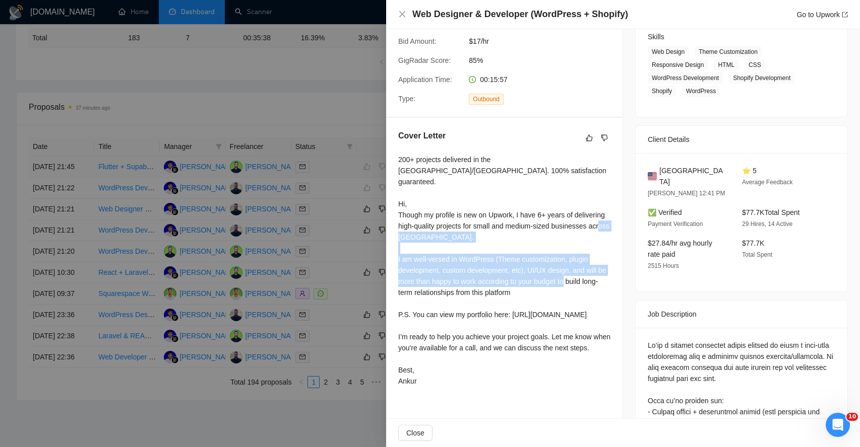
drag, startPoint x: 420, startPoint y: 248, endPoint x: 474, endPoint y: 285, distance: 65.1
click at [474, 285] on div "200+ projects delivered in the [GEOGRAPHIC_DATA]/[GEOGRAPHIC_DATA]. 100% satisf…" at bounding box center [504, 270] width 212 height 233
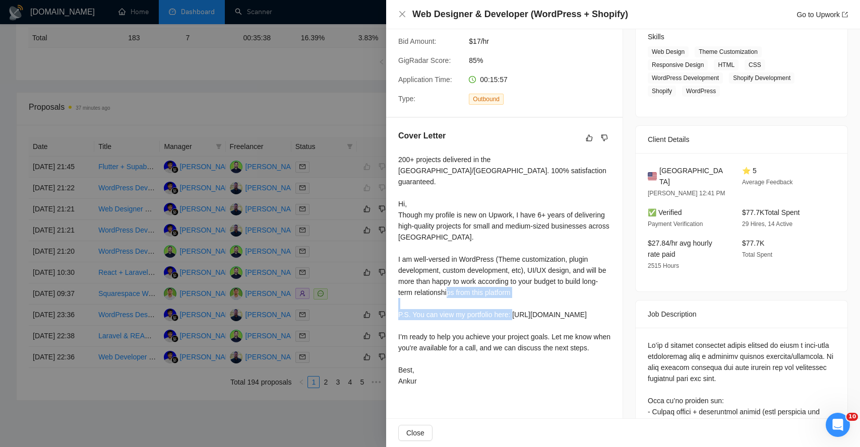
drag, startPoint x: 419, startPoint y: 303, endPoint x: 468, endPoint y: 328, distance: 55.0
click at [468, 329] on div "200+ projects delivered in the [GEOGRAPHIC_DATA]/[GEOGRAPHIC_DATA]. 100% satisf…" at bounding box center [504, 270] width 212 height 233
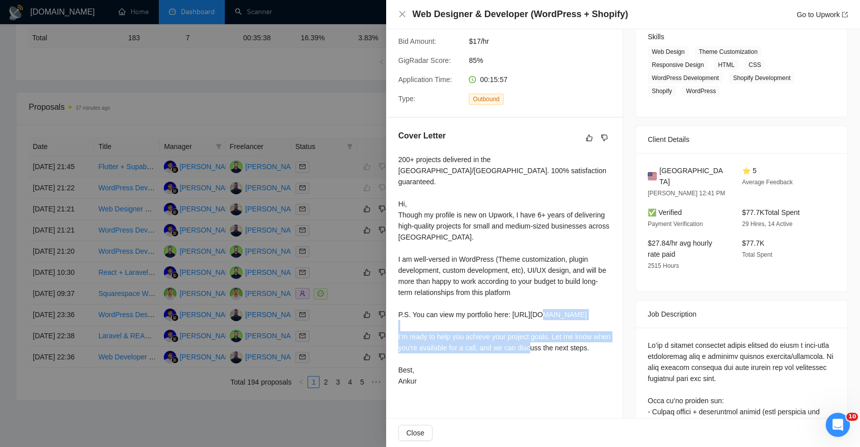
drag, startPoint x: 422, startPoint y: 338, endPoint x: 456, endPoint y: 360, distance: 41.2
click at [456, 360] on div "200+ projects delivered in the [GEOGRAPHIC_DATA]/[GEOGRAPHIC_DATA]. 100% satisf…" at bounding box center [504, 270] width 212 height 233
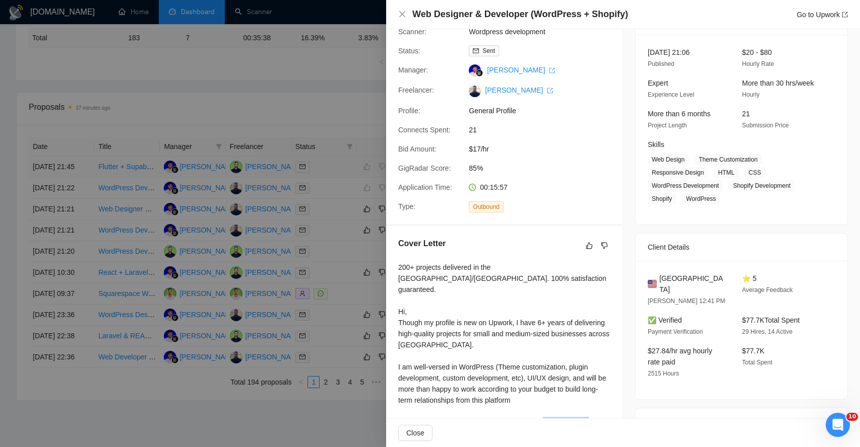
scroll to position [0, 0]
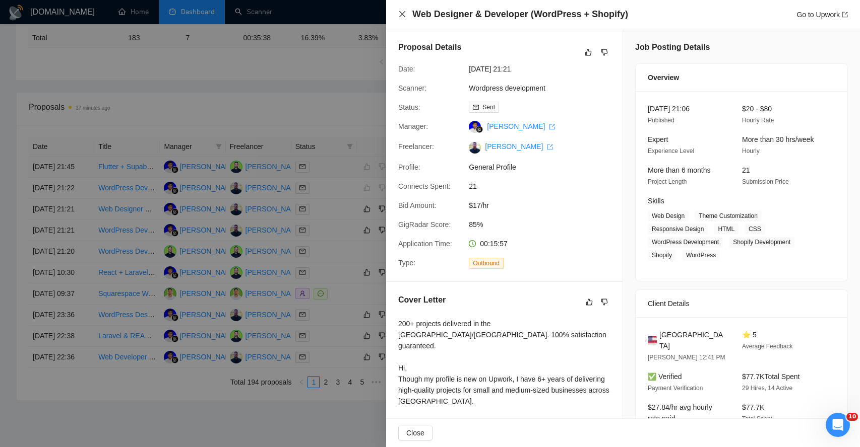
click at [403, 14] on icon "close" at bounding box center [402, 14] width 8 height 8
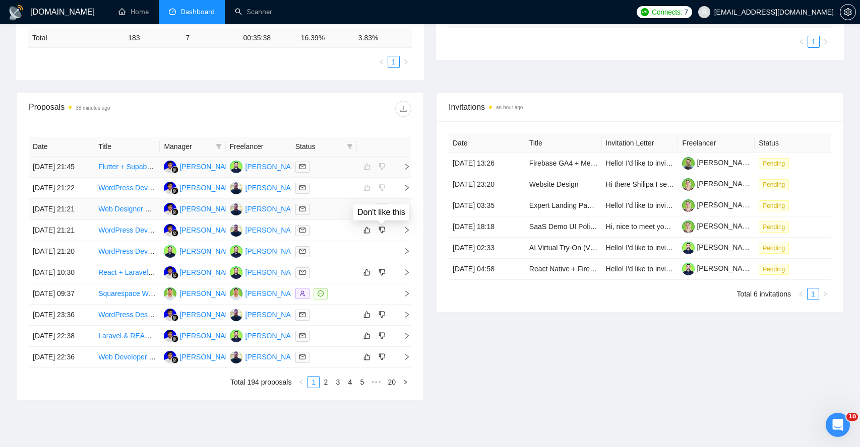
click at [385, 213] on icon "dislike" at bounding box center [381, 209] width 7 height 8
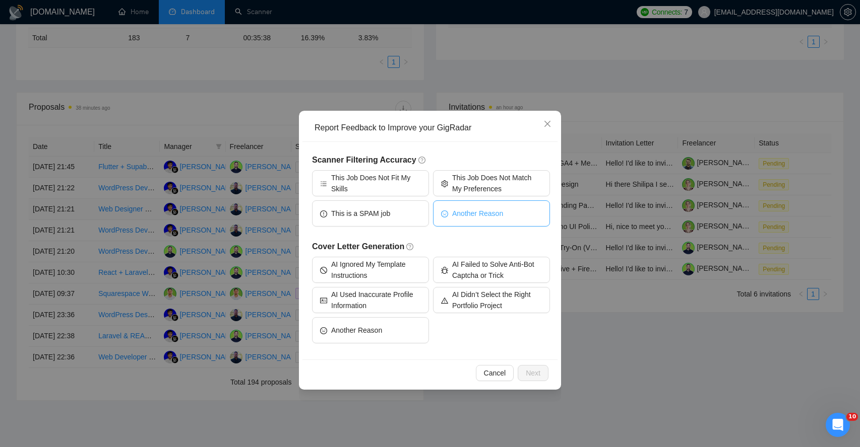
click at [476, 215] on span "Another Reason" at bounding box center [477, 213] width 51 height 11
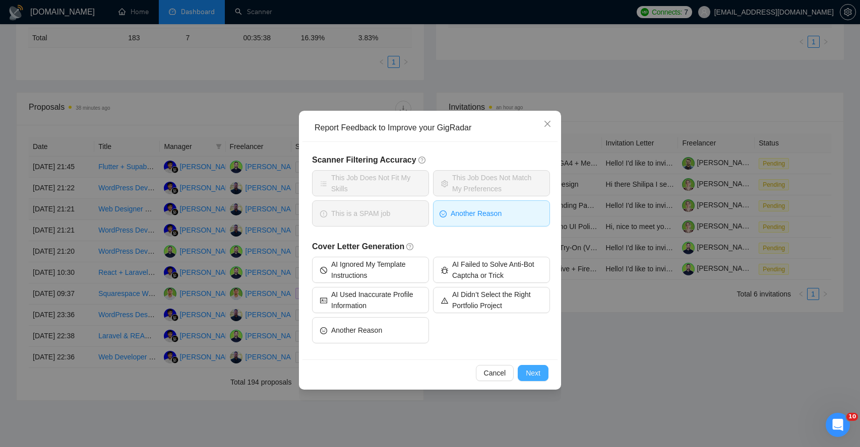
click at [537, 375] on span "Next" at bounding box center [533, 373] width 15 height 11
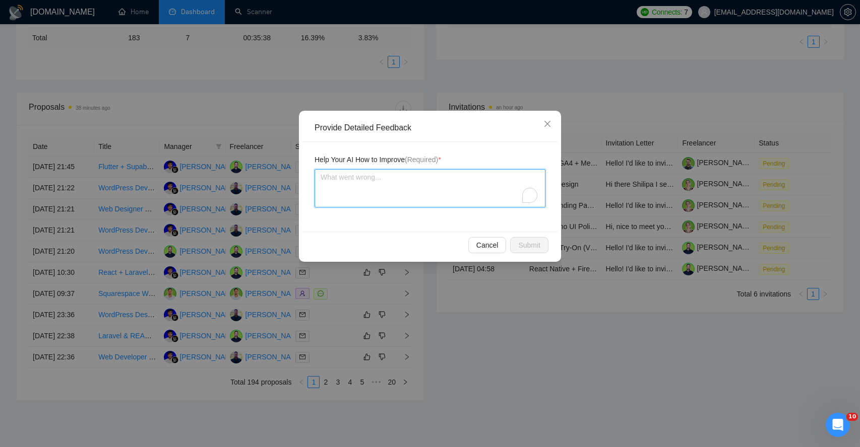
click at [400, 201] on textarea "To enrich screen reader interactions, please activate Accessibility in Grammarl…" at bounding box center [429, 188] width 231 height 38
type textarea "A"
type textarea "AI"
type textarea "AI i"
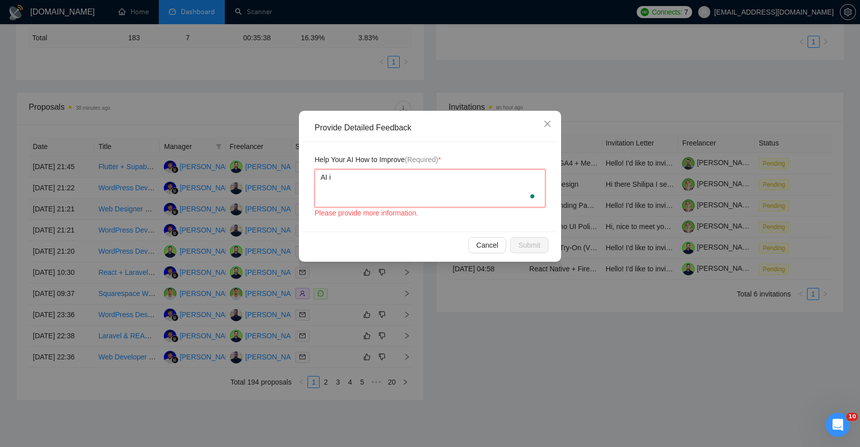
type textarea "AI ig"
click at [530, 242] on span "Submit" at bounding box center [529, 245] width 22 height 11
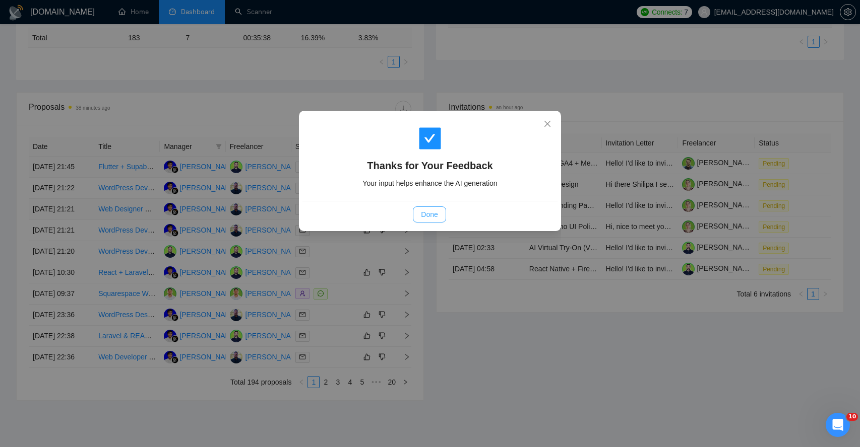
click at [436, 216] on span "Done" at bounding box center [429, 214] width 17 height 11
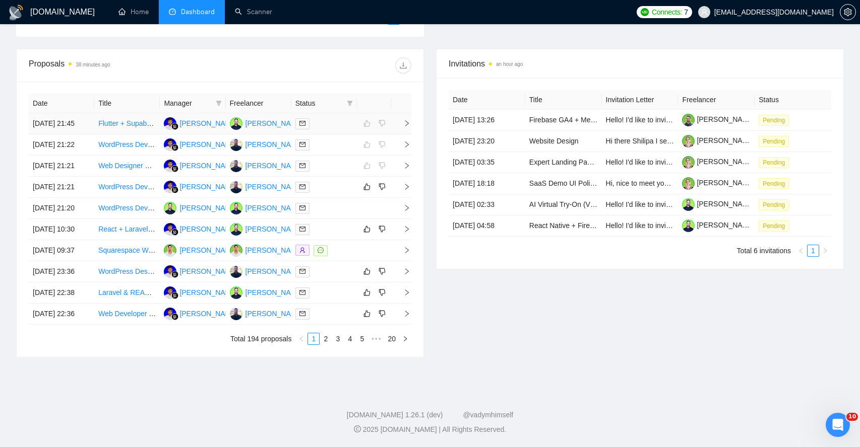
scroll to position [360, 0]
click at [409, 190] on icon "right" at bounding box center [406, 186] width 7 height 7
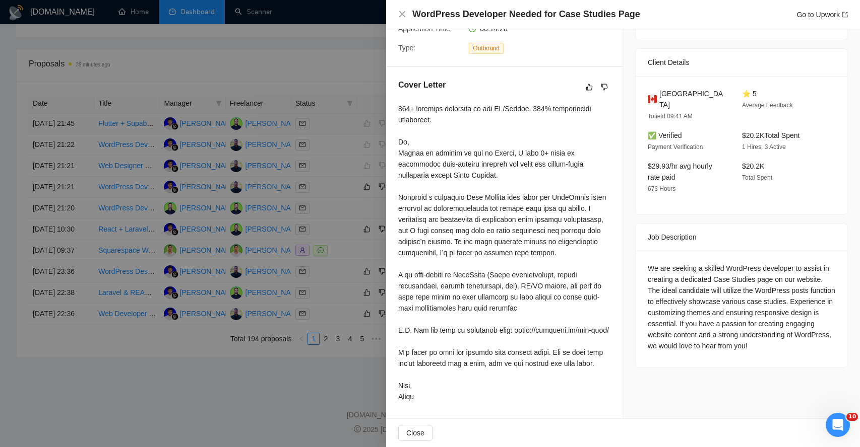
scroll to position [222, 0]
drag, startPoint x: 693, startPoint y: 250, endPoint x: 766, endPoint y: 255, distance: 73.3
click at [766, 263] on div "We are seeking a skilled WordPress developer to assist in creating a dedicated …" at bounding box center [740, 307] width 187 height 89
click at [687, 271] on div "We are seeking a skilled WordPress developer to assist in creating a dedicated …" at bounding box center [740, 307] width 187 height 89
drag, startPoint x: 706, startPoint y: 267, endPoint x: 745, endPoint y: 261, distance: 39.7
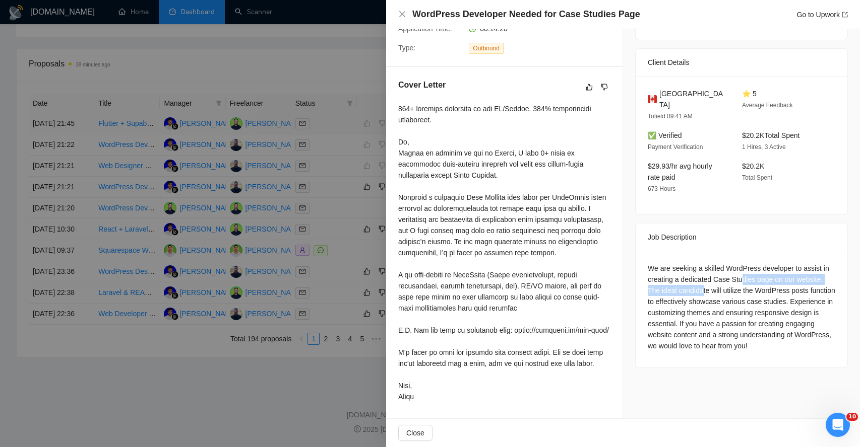
click at [745, 263] on div "We are seeking a skilled WordPress developer to assist in creating a dedicated …" at bounding box center [740, 307] width 187 height 89
click at [691, 272] on div "We are seeking a skilled WordPress developer to assist in creating a dedicated …" at bounding box center [740, 307] width 187 height 89
drag, startPoint x: 675, startPoint y: 273, endPoint x: 744, endPoint y: 273, distance: 68.5
click at [744, 274] on div "We are seeking a skilled WordPress developer to assist in creating a dedicated …" at bounding box center [740, 307] width 187 height 89
drag, startPoint x: 686, startPoint y: 284, endPoint x: 710, endPoint y: 293, distance: 26.0
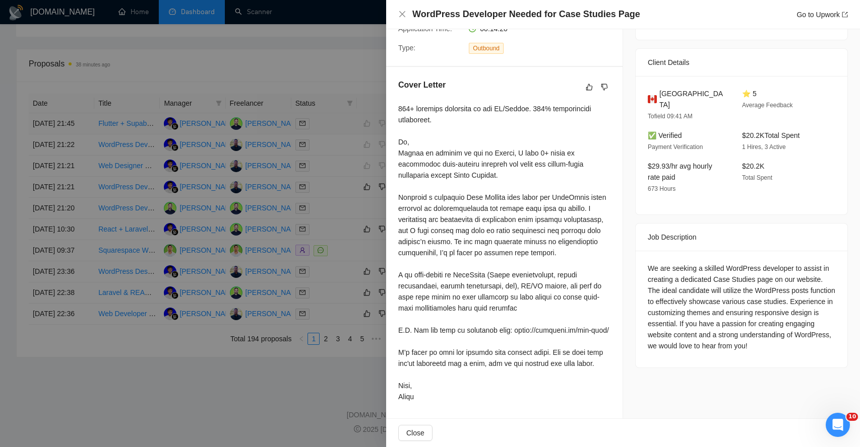
click at [710, 293] on div "We are seeking a skilled WordPress developer to assist in creating a dedicated …" at bounding box center [740, 307] width 187 height 89
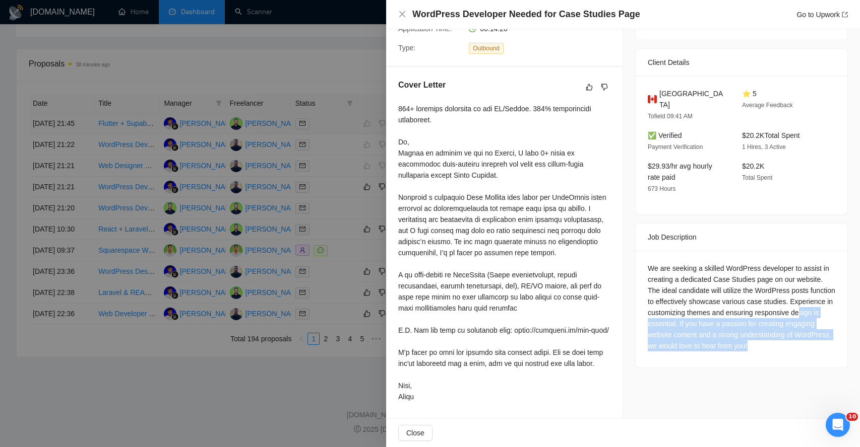
drag, startPoint x: 692, startPoint y: 305, endPoint x: 693, endPoint y: 346, distance: 40.8
click at [693, 346] on div "We are seeking a skilled WordPress developer to assist in creating a dedicated …" at bounding box center [741, 309] width 212 height 117
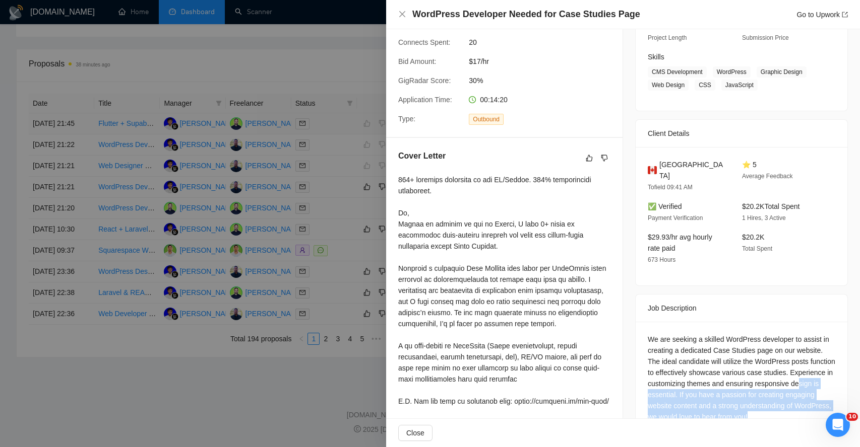
scroll to position [138, 0]
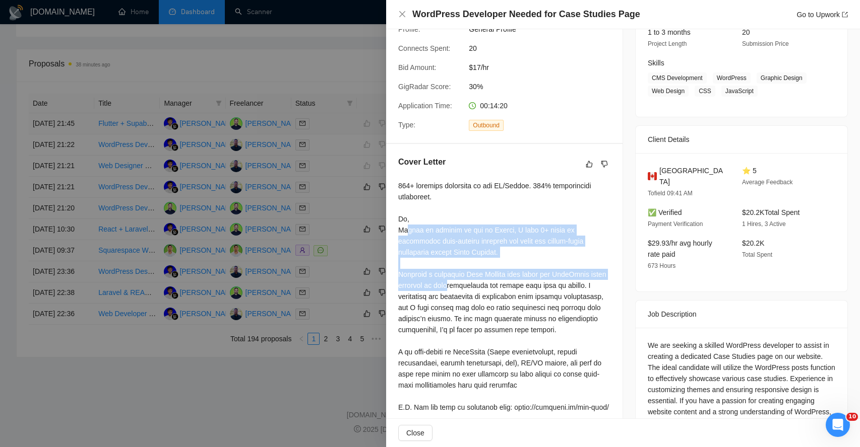
drag, startPoint x: 408, startPoint y: 233, endPoint x: 464, endPoint y: 282, distance: 73.6
click at [465, 285] on div at bounding box center [504, 329] width 212 height 299
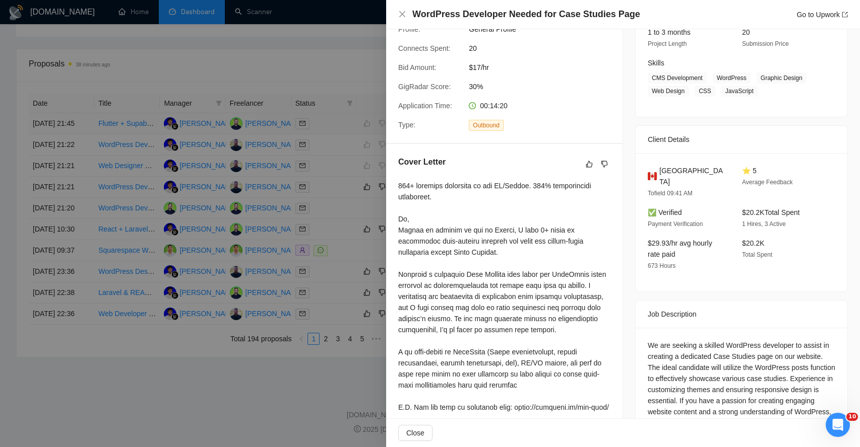
click at [445, 295] on div at bounding box center [504, 329] width 212 height 299
drag, startPoint x: 445, startPoint y: 274, endPoint x: 449, endPoint y: 299, distance: 25.5
click at [449, 299] on div at bounding box center [504, 329] width 212 height 299
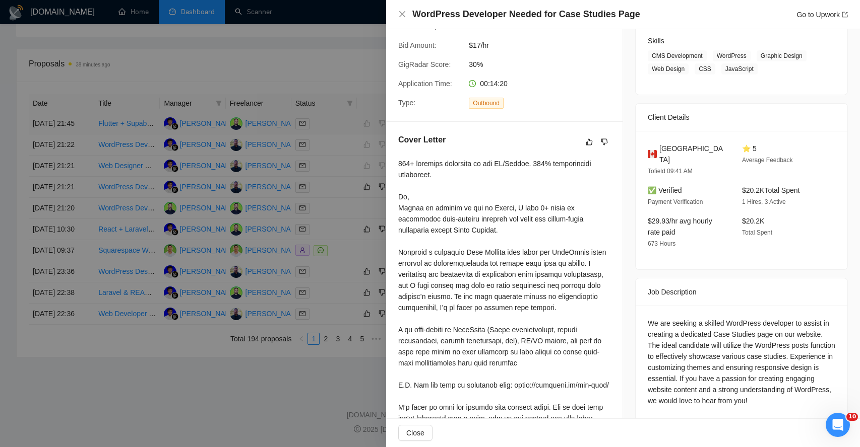
click at [435, 294] on div at bounding box center [504, 307] width 212 height 299
drag, startPoint x: 446, startPoint y: 278, endPoint x: 446, endPoint y: 297, distance: 19.1
click at [446, 297] on div at bounding box center [504, 307] width 212 height 299
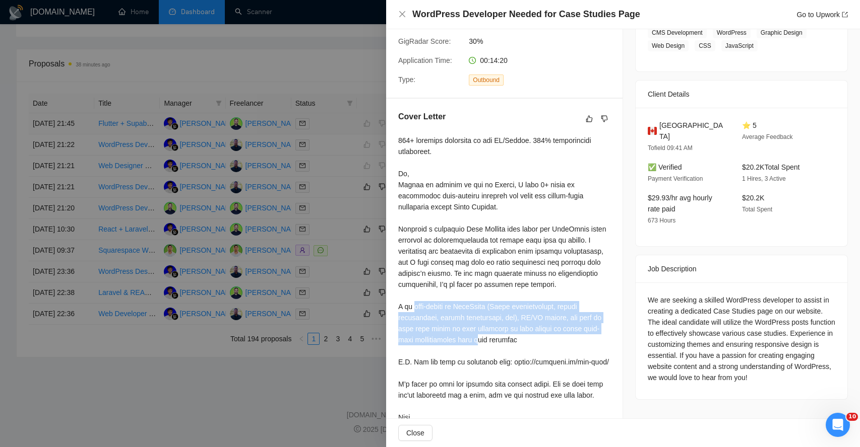
drag, startPoint x: 413, startPoint y: 307, endPoint x: 495, endPoint y: 334, distance: 86.5
click at [496, 335] on div at bounding box center [504, 284] width 212 height 299
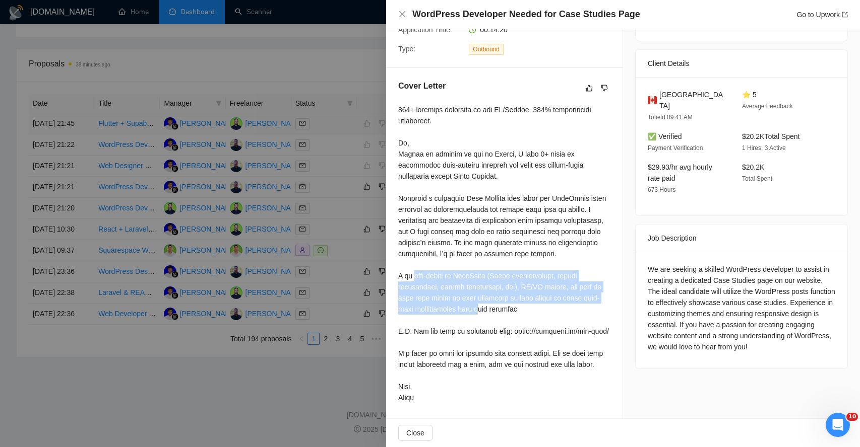
scroll to position [218, 0]
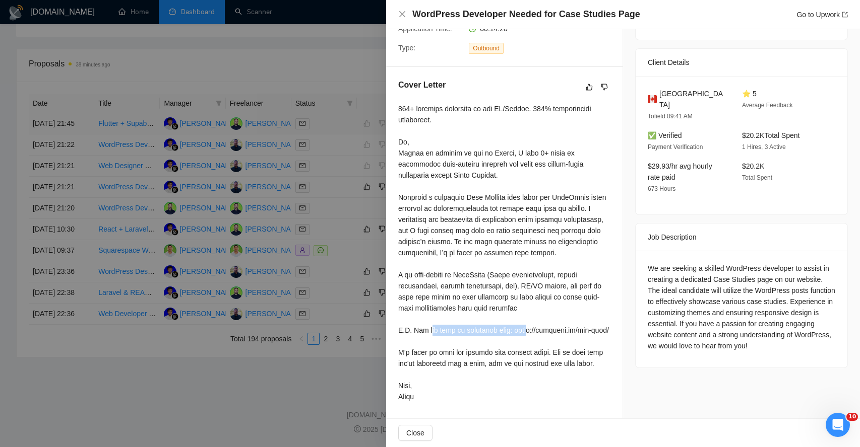
drag, startPoint x: 431, startPoint y: 330, endPoint x: 531, endPoint y: 332, distance: 99.3
click at [531, 332] on div at bounding box center [504, 252] width 212 height 299
drag, startPoint x: 402, startPoint y: 345, endPoint x: 442, endPoint y: 359, distance: 43.3
click at [442, 359] on div at bounding box center [504, 252] width 212 height 299
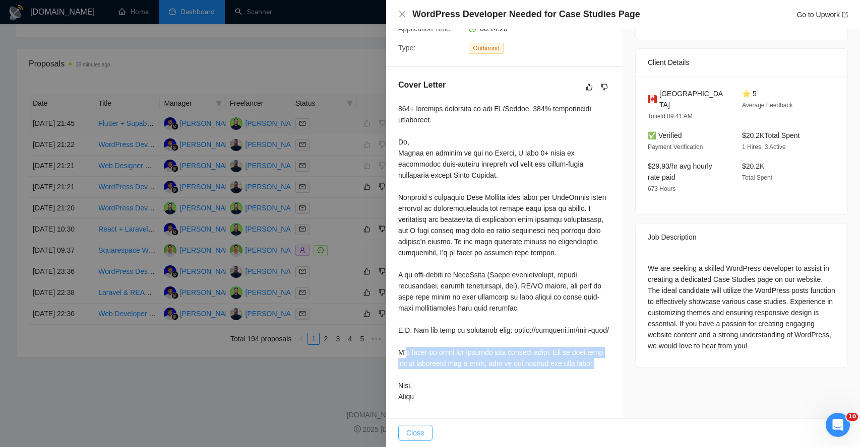
click at [414, 431] on span "Close" at bounding box center [415, 433] width 18 height 11
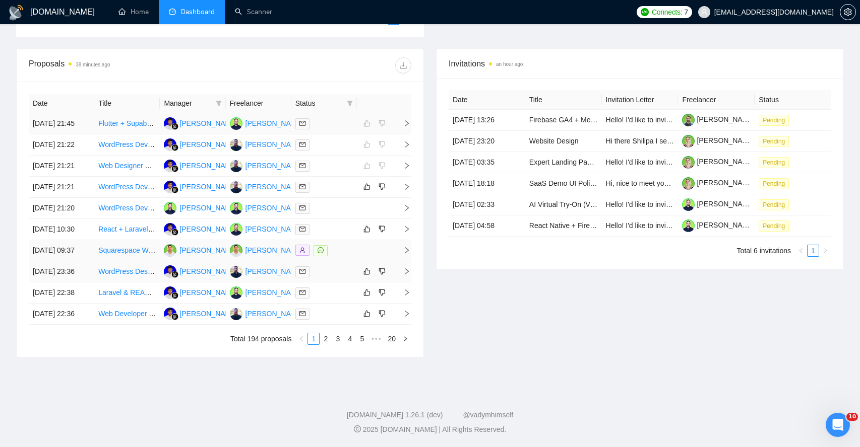
scroll to position [409, 0]
click at [409, 219] on td at bounding box center [401, 229] width 20 height 21
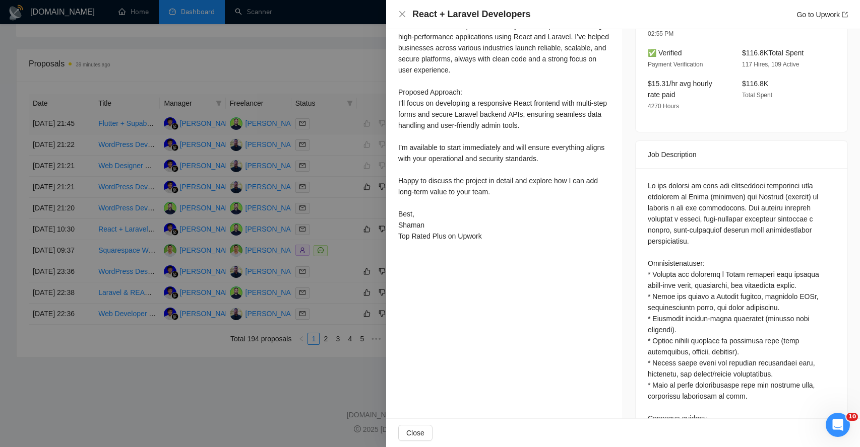
scroll to position [0, 0]
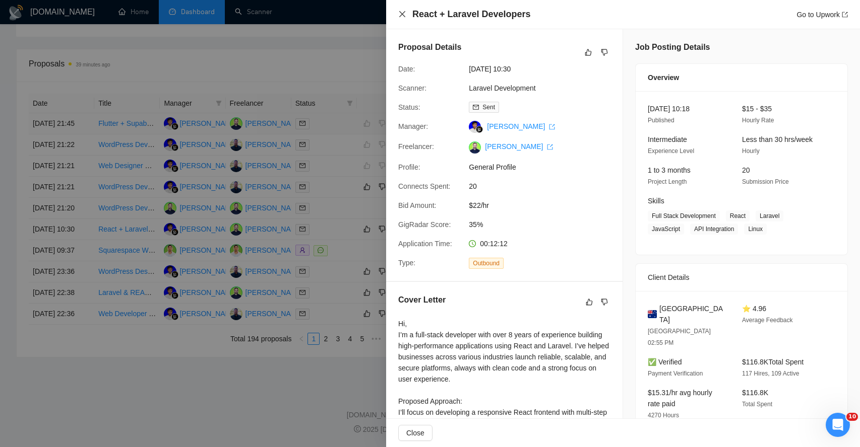
click at [404, 11] on icon "close" at bounding box center [402, 14] width 8 height 8
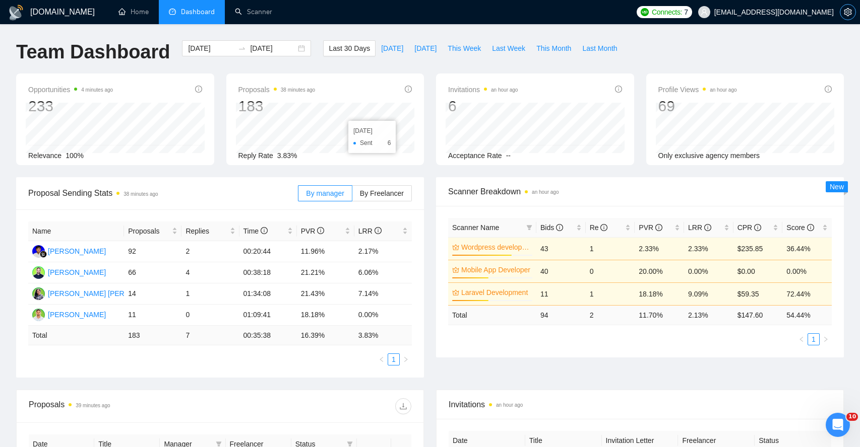
click at [850, 11] on icon "setting" at bounding box center [847, 12] width 8 height 8
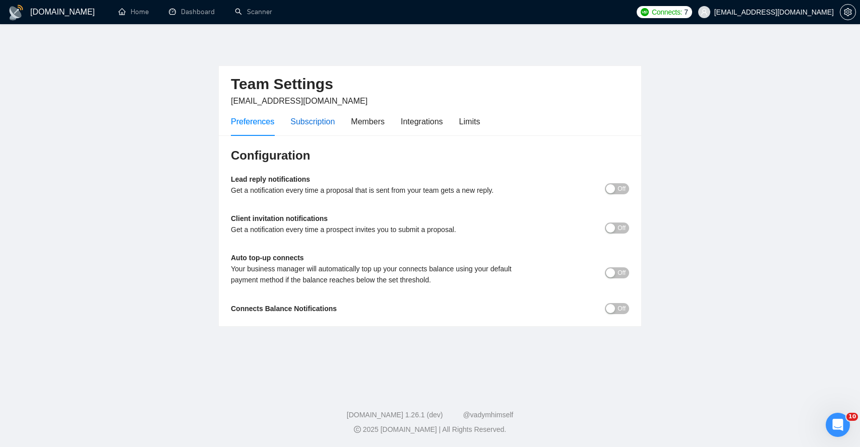
click at [315, 118] on div "Subscription" at bounding box center [312, 121] width 44 height 13
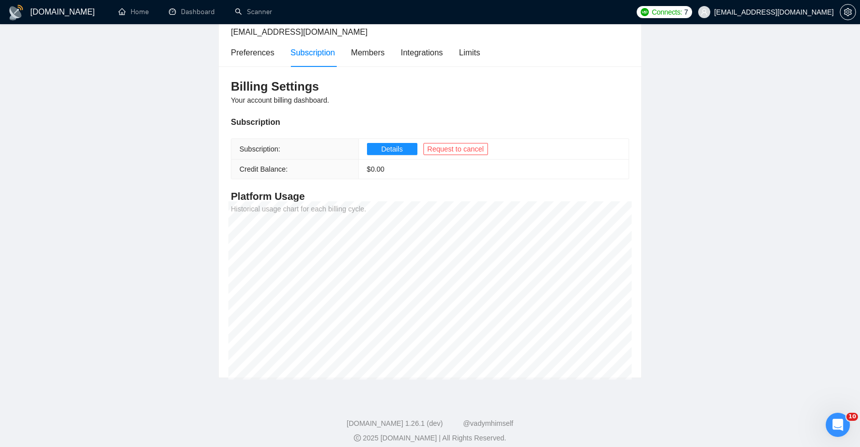
scroll to position [59, 0]
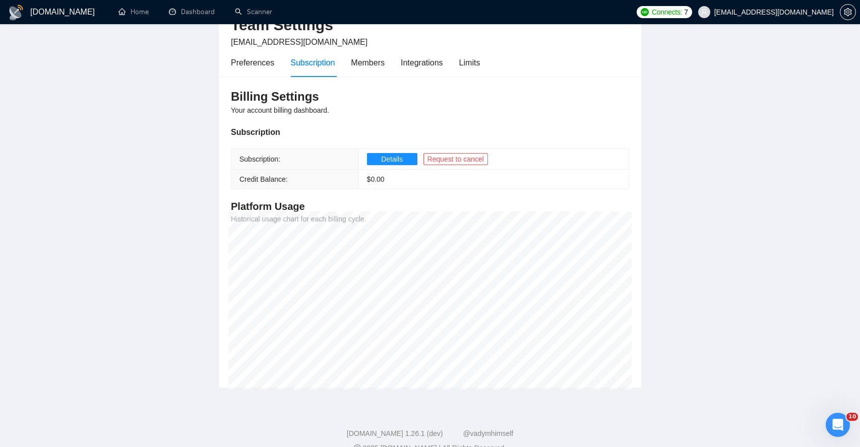
click at [274, 113] on span "Your account billing dashboard." at bounding box center [280, 110] width 98 height 8
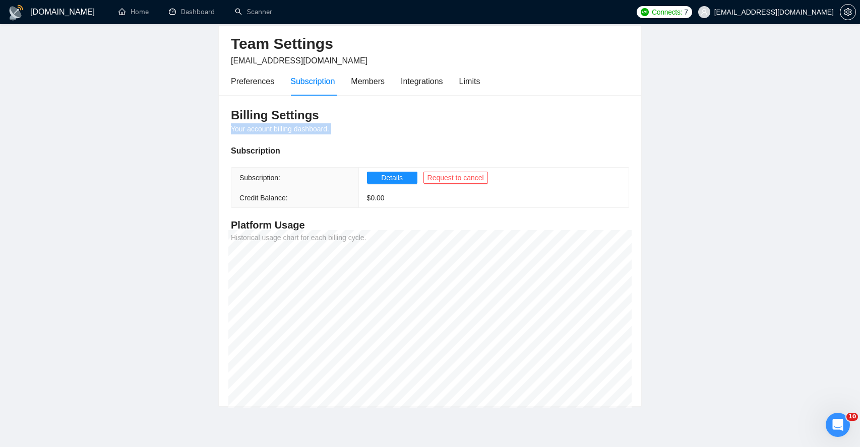
scroll to position [0, 0]
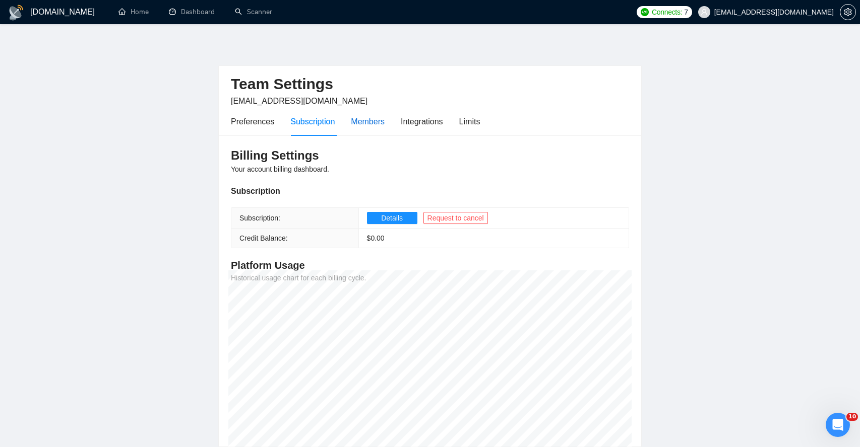
click at [366, 125] on div "Members" at bounding box center [368, 121] width 34 height 13
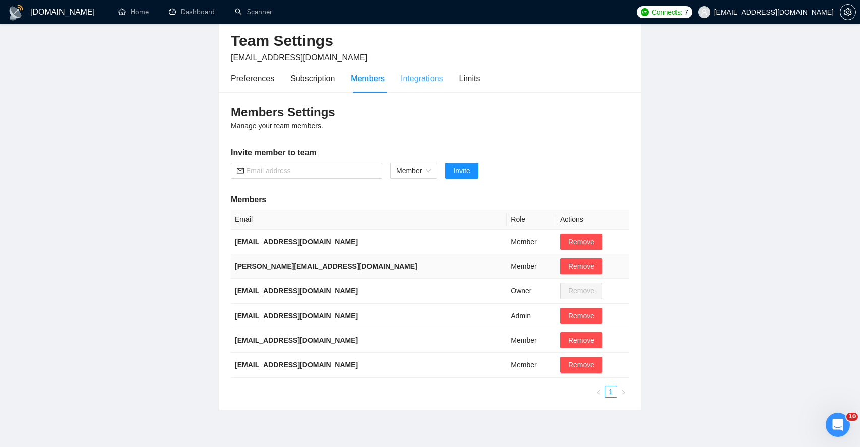
scroll to position [41, 0]
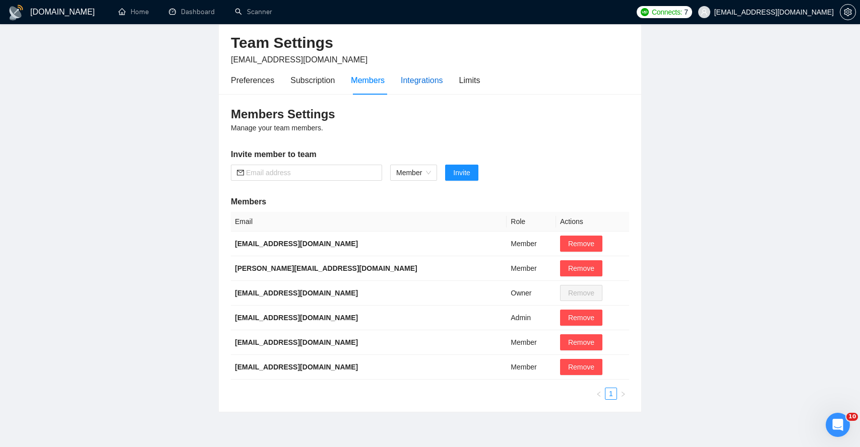
click at [425, 82] on div "Integrations" at bounding box center [422, 80] width 42 height 13
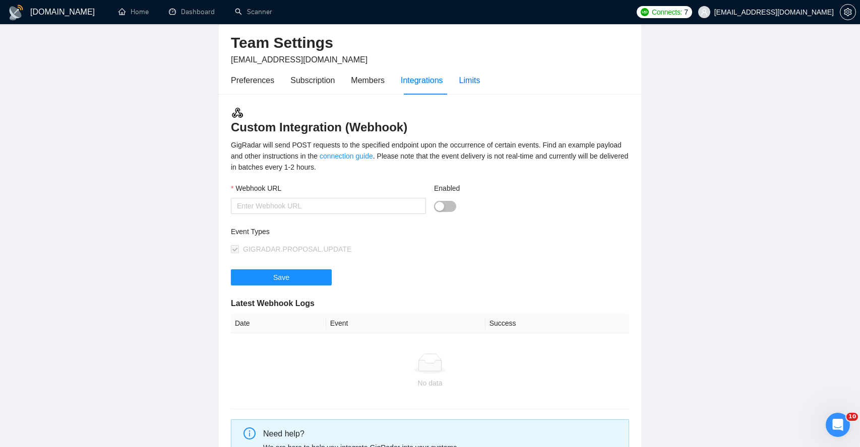
click at [472, 79] on div "Limits" at bounding box center [469, 80] width 21 height 13
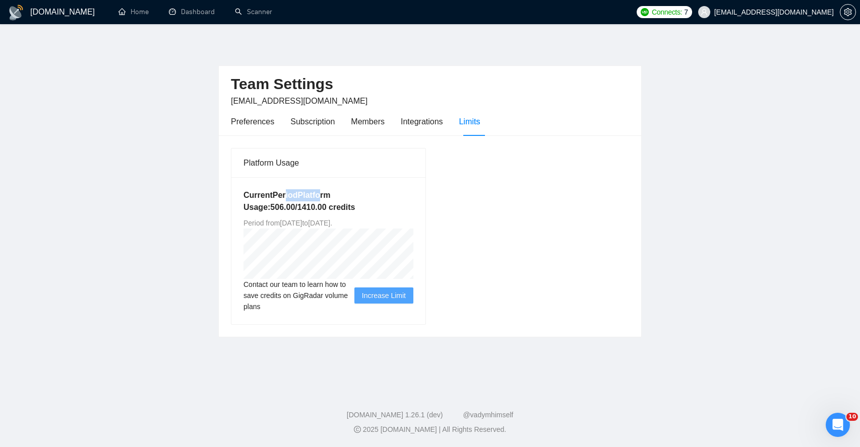
drag, startPoint x: 288, startPoint y: 197, endPoint x: 321, endPoint y: 197, distance: 33.3
click at [321, 197] on h5 "Current Period Platform Usage: 506.00 / 1410.00 credits" at bounding box center [328, 201] width 170 height 24
drag, startPoint x: 256, startPoint y: 210, endPoint x: 294, endPoint y: 210, distance: 37.8
click at [294, 211] on h5 "Current Period Platform Usage: 506.00 / 1410.00 credits" at bounding box center [328, 201] width 170 height 24
drag, startPoint x: 308, startPoint y: 208, endPoint x: 324, endPoint y: 208, distance: 16.1
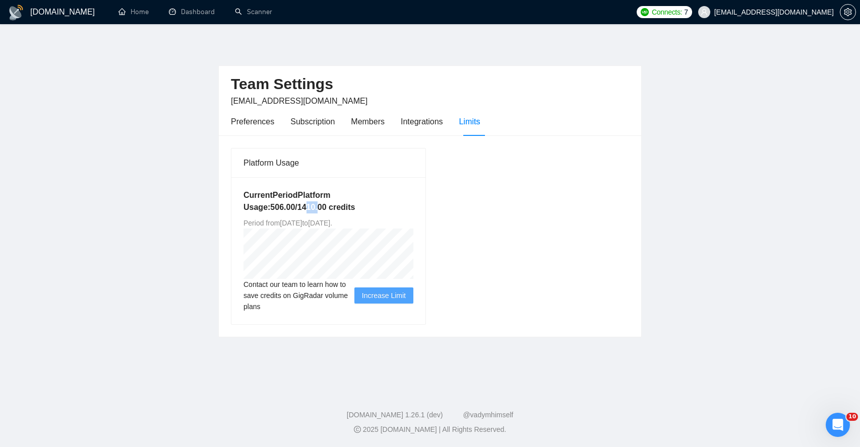
click at [324, 208] on h5 "Current Period Platform Usage: 506.00 / 1410.00 credits" at bounding box center [328, 201] width 170 height 24
drag, startPoint x: 267, startPoint y: 226, endPoint x: 308, endPoint y: 222, distance: 42.0
click at [308, 222] on span "Period from [DATE] to [DATE] ." at bounding box center [287, 223] width 89 height 8
drag, startPoint x: 315, startPoint y: 222, endPoint x: 344, endPoint y: 222, distance: 28.2
click at [332, 222] on span "Period from [DATE] to [DATE] ." at bounding box center [287, 223] width 89 height 8
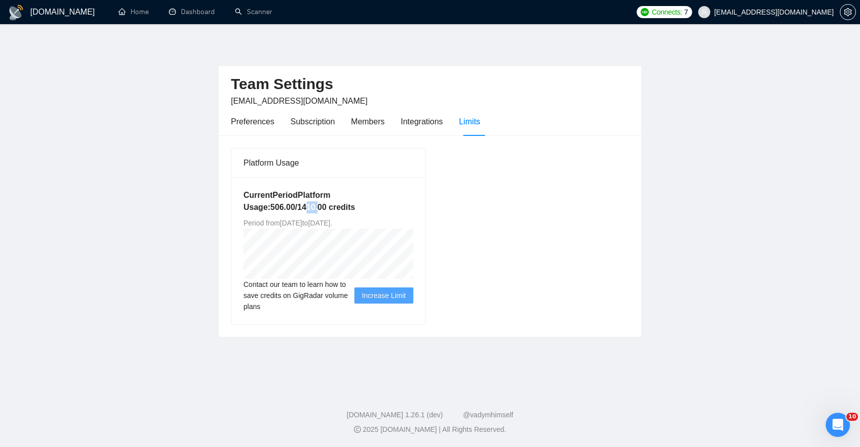
drag, startPoint x: 362, startPoint y: 222, endPoint x: 384, endPoint y: 222, distance: 21.7
click at [332, 222] on span "Period from [DATE] to [DATE] ." at bounding box center [287, 223] width 89 height 8
drag, startPoint x: 277, startPoint y: 284, endPoint x: 318, endPoint y: 284, distance: 40.8
click at [318, 284] on span "Contact our team to learn how to save credits on GigRadar volume plans" at bounding box center [298, 295] width 111 height 33
drag, startPoint x: 265, startPoint y: 296, endPoint x: 291, endPoint y: 326, distance: 39.3
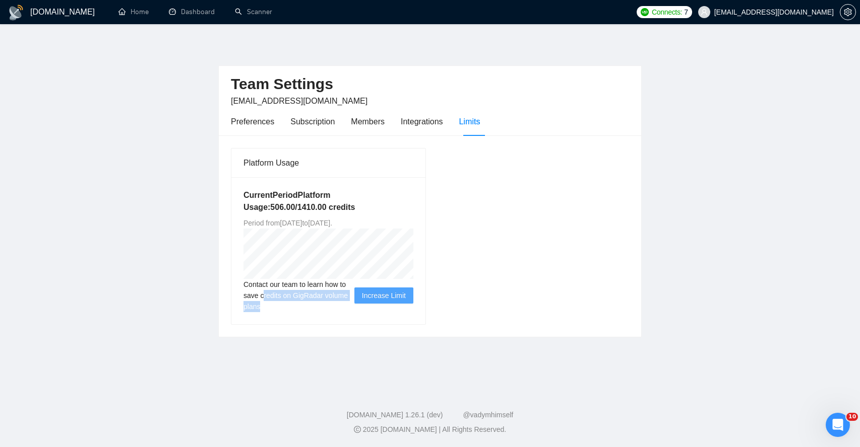
click at [291, 326] on div "Platform Usage Current Period Platform Usage: 506.00 / 1410.00 credits Period f…" at bounding box center [430, 237] width 422 height 202
drag, startPoint x: 259, startPoint y: 195, endPoint x: 344, endPoint y: 214, distance: 87.3
click at [345, 214] on div "Current Period Platform Usage: 506.00 / 1410.00 credits Period from [DATE] to […" at bounding box center [328, 250] width 194 height 147
click at [315, 120] on div "Subscription" at bounding box center [312, 121] width 44 height 13
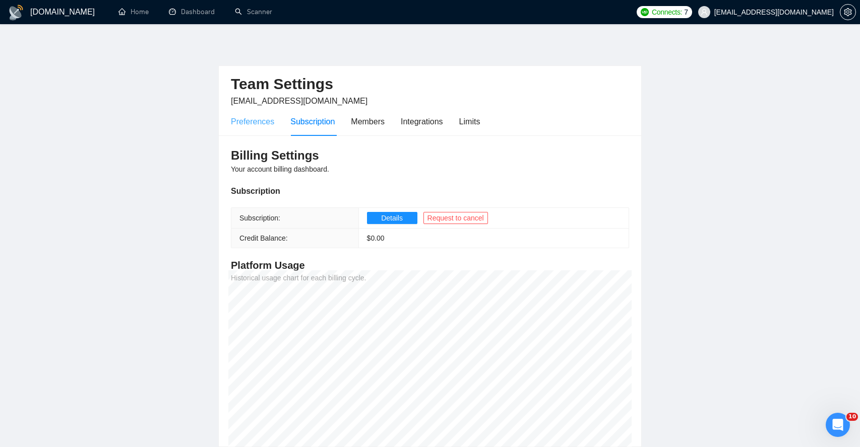
click at [257, 128] on div "Preferences" at bounding box center [252, 121] width 43 height 29
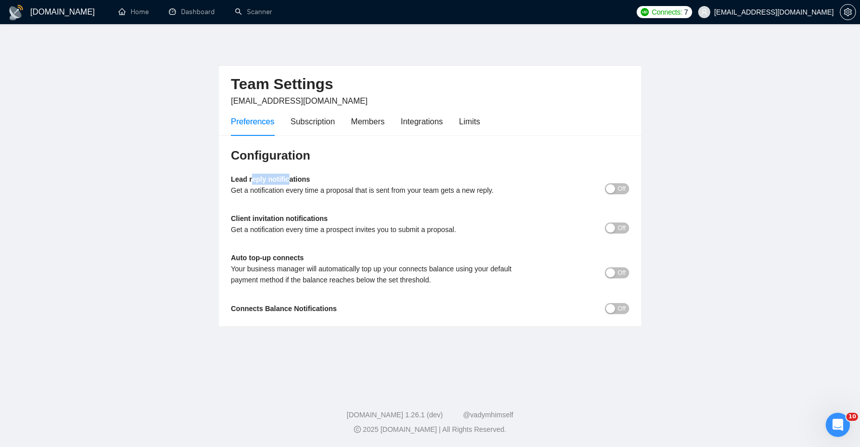
drag, startPoint x: 252, startPoint y: 178, endPoint x: 292, endPoint y: 180, distance: 40.4
click at [293, 181] on b "Lead reply notifications" at bounding box center [270, 179] width 79 height 8
click at [204, 13] on link "Dashboard" at bounding box center [192, 12] width 46 height 9
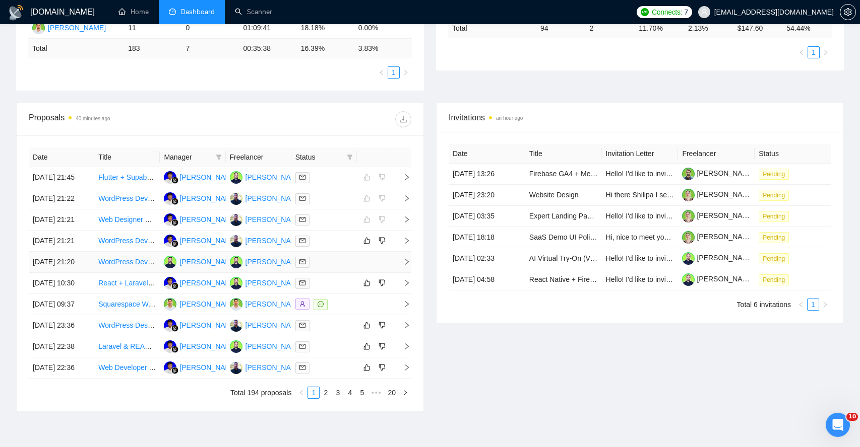
scroll to position [291, 0]
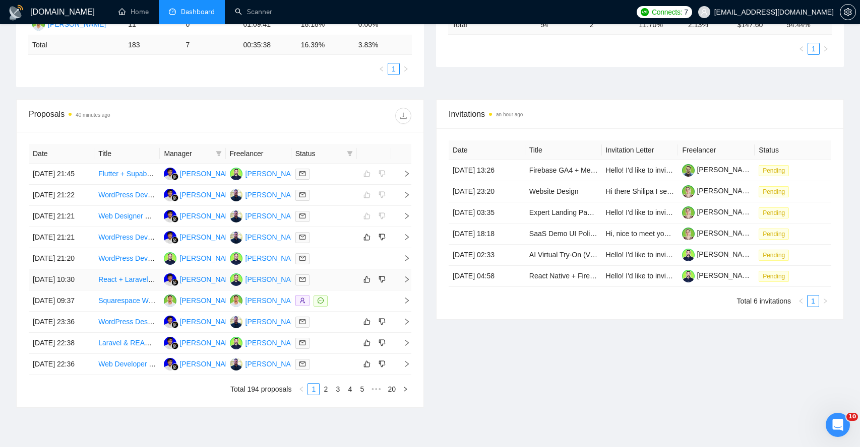
click at [408, 283] on icon "right" at bounding box center [406, 279] width 7 height 7
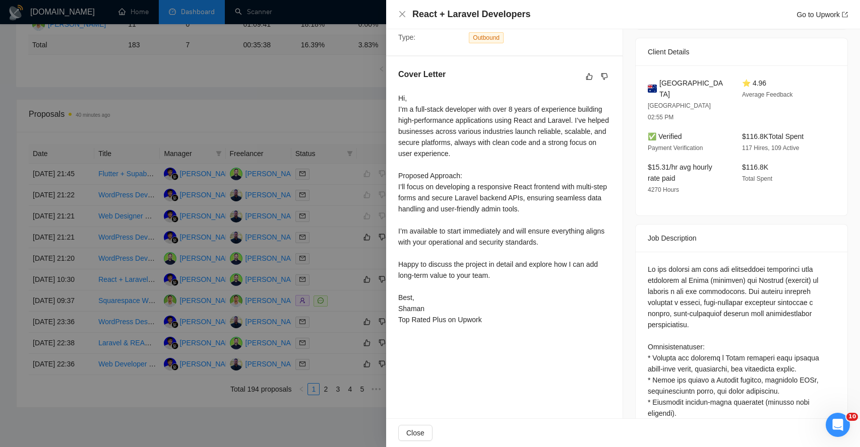
scroll to position [229, 0]
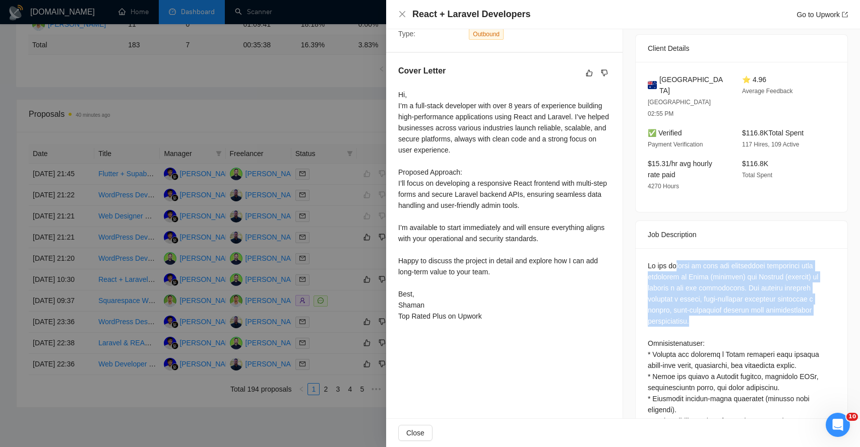
drag, startPoint x: 678, startPoint y: 238, endPoint x: 687, endPoint y: 295, distance: 57.7
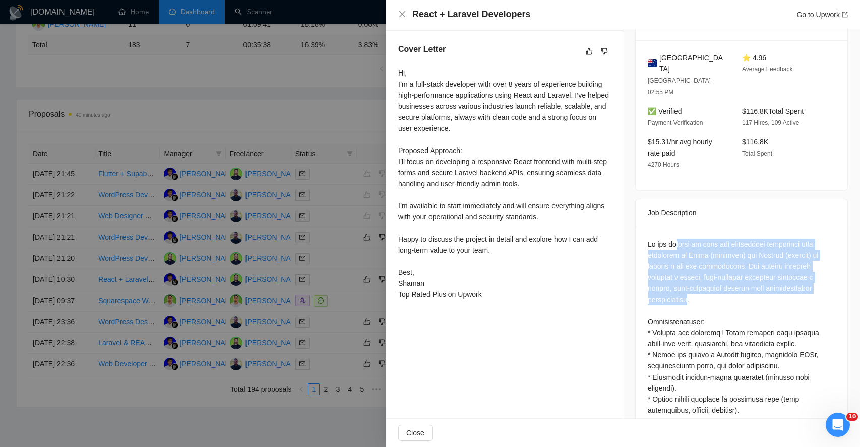
scroll to position [253, 0]
click at [666, 254] on div at bounding box center [740, 442] width 187 height 410
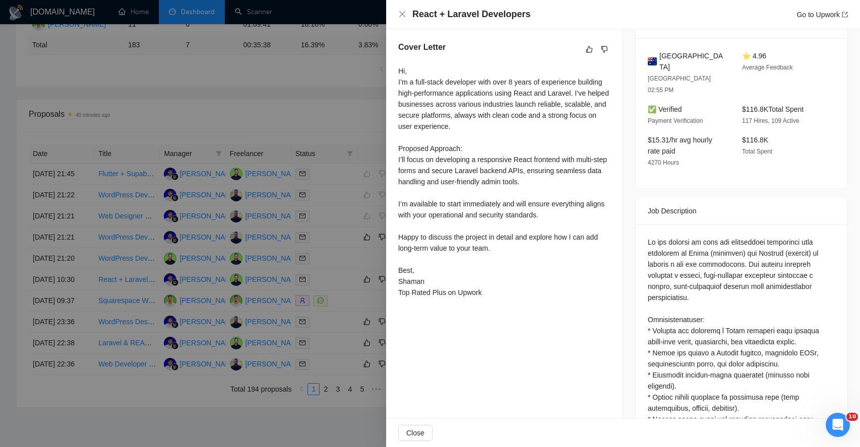
scroll to position [301, 0]
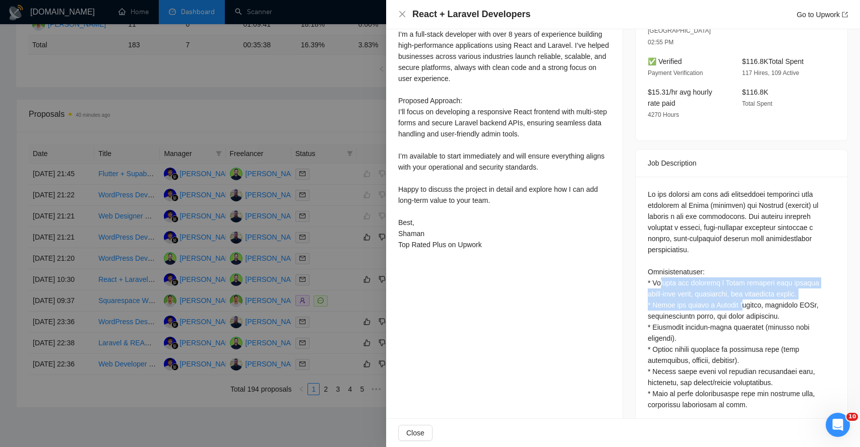
drag, startPoint x: 662, startPoint y: 263, endPoint x: 742, endPoint y: 276, distance: 81.3
click at [742, 276] on div at bounding box center [740, 394] width 187 height 410
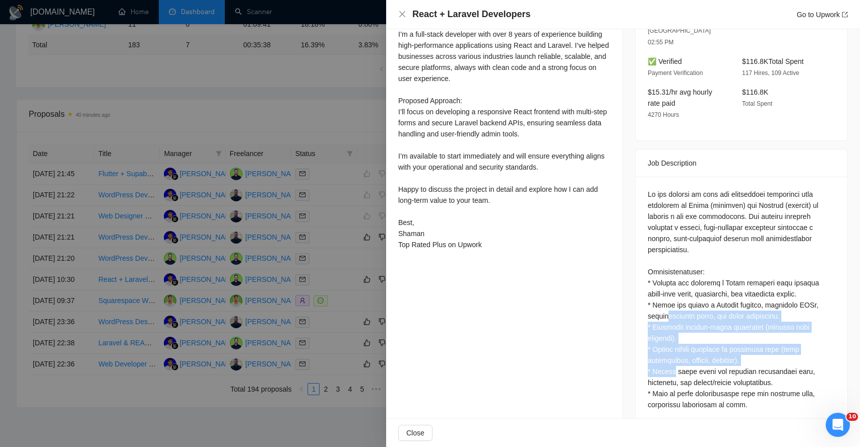
drag, startPoint x: 668, startPoint y: 298, endPoint x: 677, endPoint y: 346, distance: 49.1
click at [677, 346] on div at bounding box center [740, 394] width 187 height 410
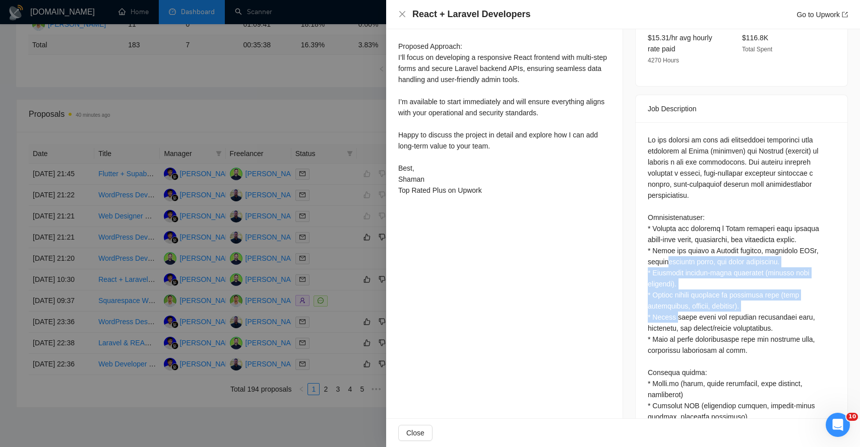
scroll to position [356, 0]
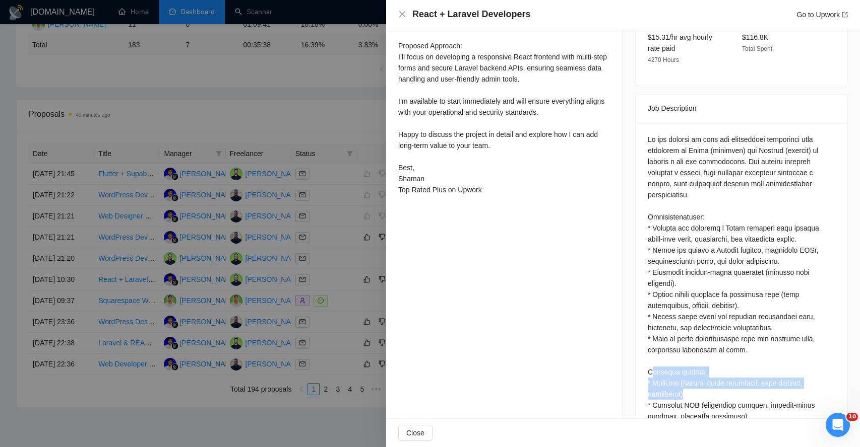
drag, startPoint x: 653, startPoint y: 350, endPoint x: 700, endPoint y: 370, distance: 50.8
click at [700, 371] on div at bounding box center [740, 339] width 187 height 410
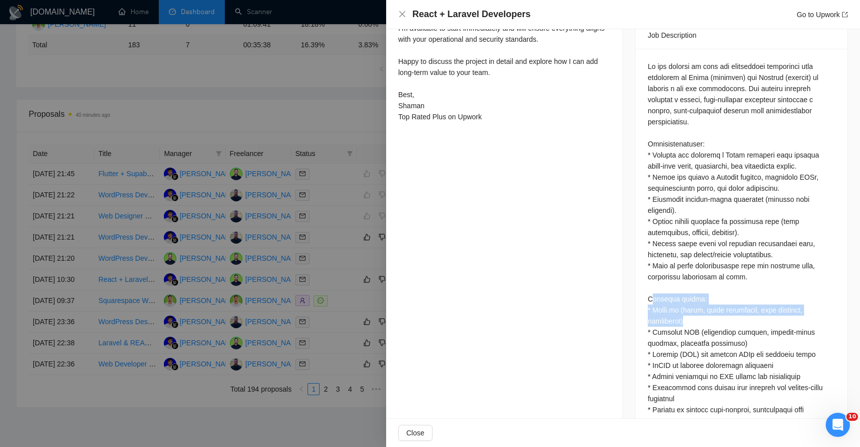
scroll to position [429, 0]
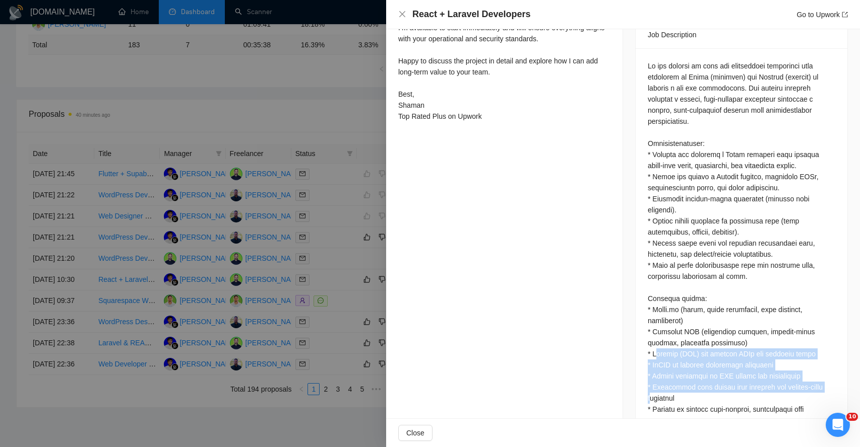
drag, startPoint x: 657, startPoint y: 334, endPoint x: 671, endPoint y: 373, distance: 42.4
click at [674, 376] on div at bounding box center [740, 265] width 187 height 410
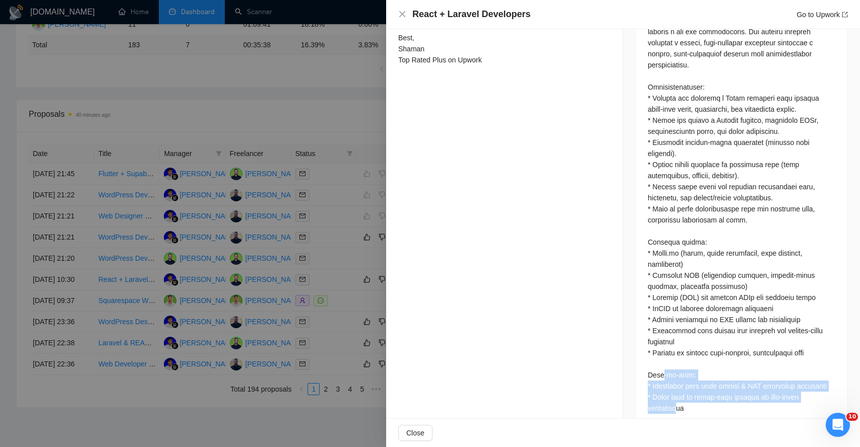
drag, startPoint x: 661, startPoint y: 355, endPoint x: 678, endPoint y: 389, distance: 37.6
click at [678, 389] on div at bounding box center [740, 209] width 187 height 410
click at [404, 16] on icon "close" at bounding box center [402, 14] width 6 height 6
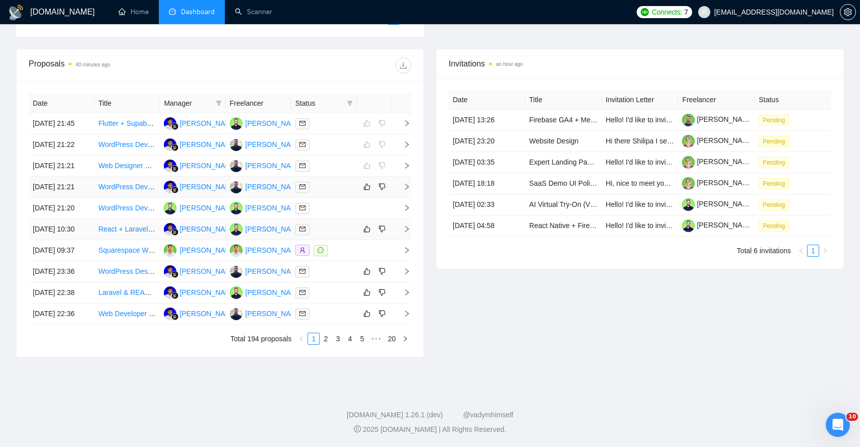
scroll to position [400, 0]
click at [401, 230] on td at bounding box center [401, 229] width 20 height 21
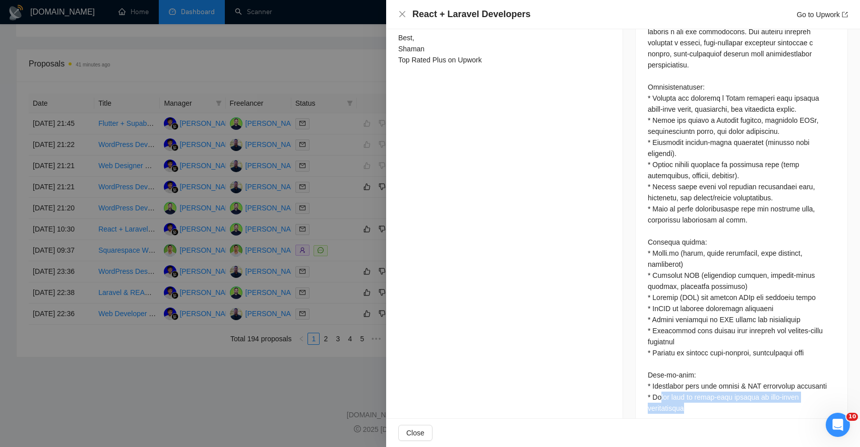
drag, startPoint x: 660, startPoint y: 376, endPoint x: 691, endPoint y: 384, distance: 32.3
click at [691, 384] on div at bounding box center [740, 209] width 187 height 410
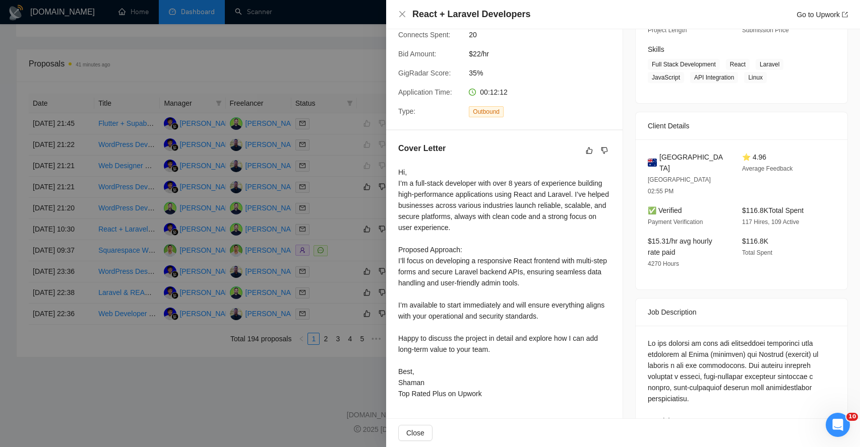
scroll to position [86, 0]
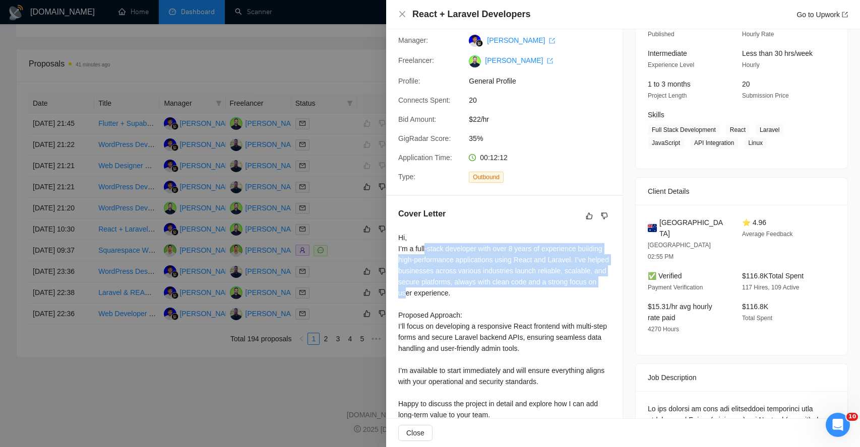
drag, startPoint x: 427, startPoint y: 245, endPoint x: 458, endPoint y: 293, distance: 57.2
click at [459, 292] on div "Hi, I’m a full-stack developer with over 8 years of experience building high-pe…" at bounding box center [504, 348] width 212 height 233
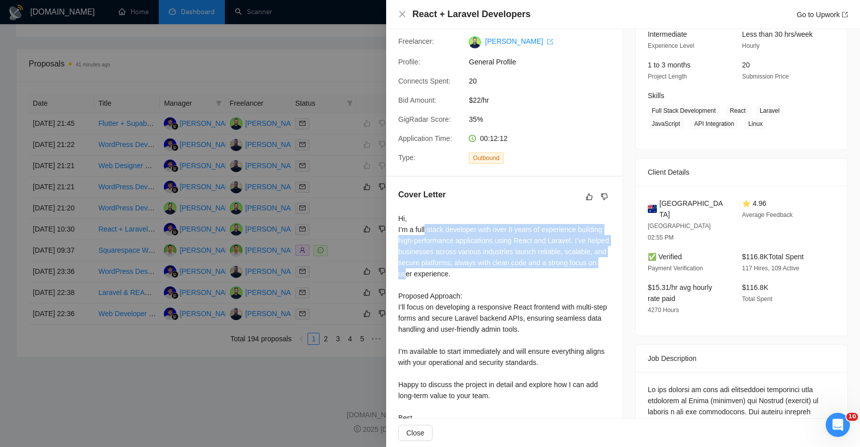
scroll to position [109, 0]
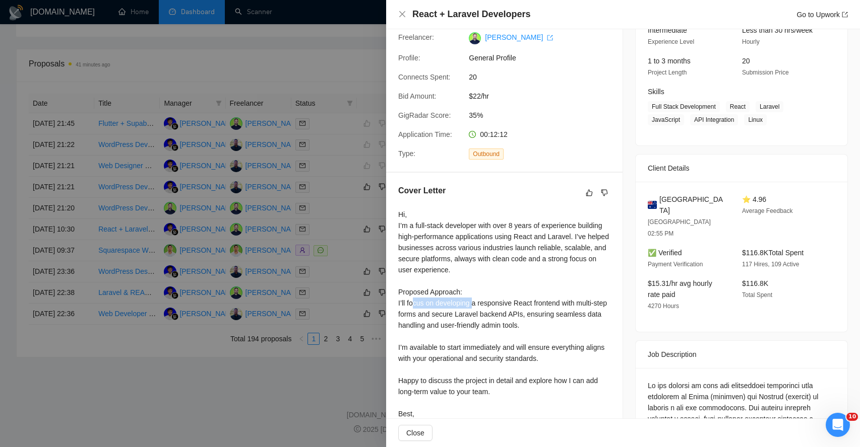
drag, startPoint x: 413, startPoint y: 301, endPoint x: 476, endPoint y: 300, distance: 63.0
click at [476, 301] on div "Hi, I’m a full-stack developer with over 8 years of experience building high-pe…" at bounding box center [504, 325] width 212 height 233
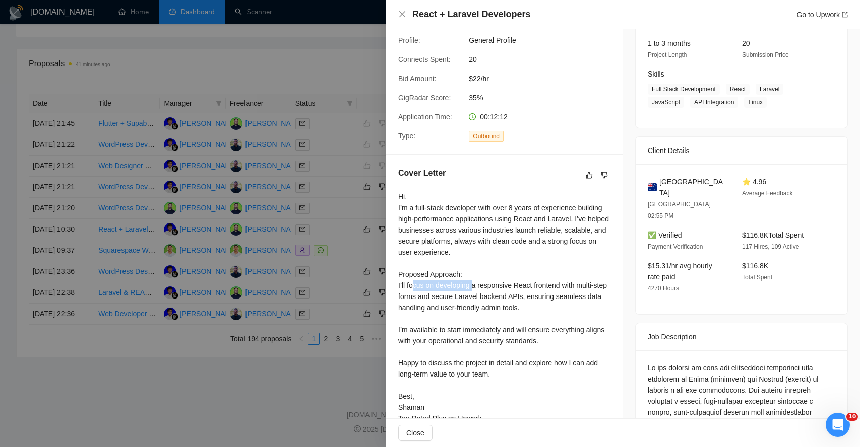
scroll to position [129, 0]
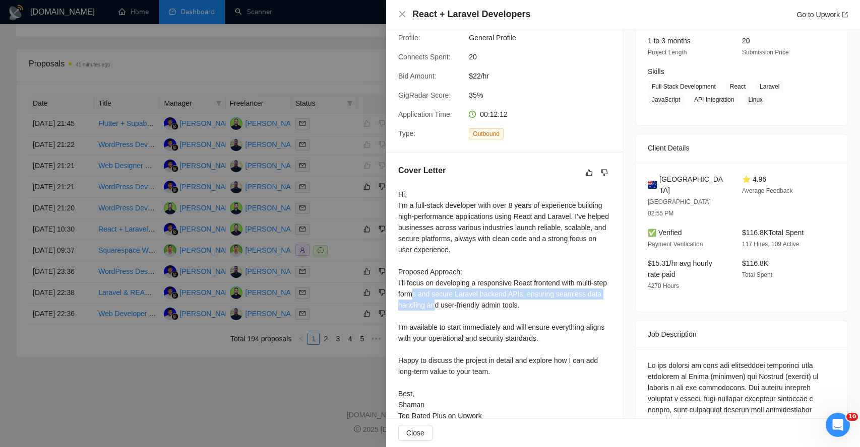
drag, startPoint x: 429, startPoint y: 296, endPoint x: 454, endPoint y: 306, distance: 26.7
click at [454, 306] on div "Hi, I’m a full-stack developer with over 8 years of experience building high-pe…" at bounding box center [504, 305] width 212 height 233
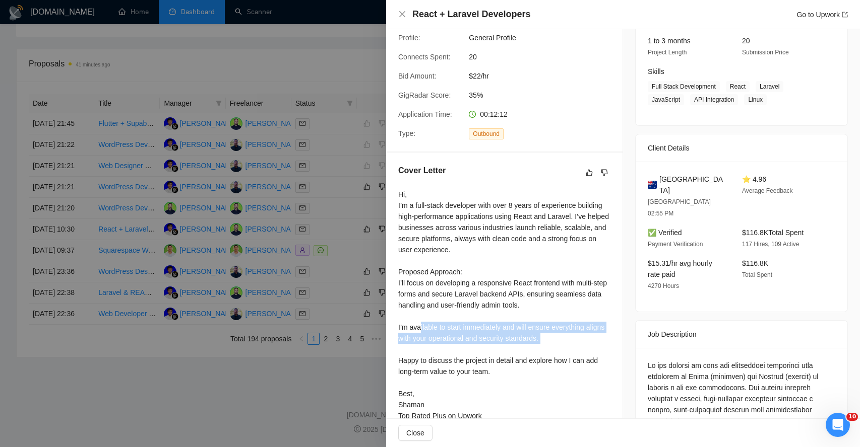
drag, startPoint x: 420, startPoint y: 328, endPoint x: 515, endPoint y: 357, distance: 99.5
click at [516, 357] on div "Hi, I’m a full-stack developer with over 8 years of experience building high-pe…" at bounding box center [504, 305] width 212 height 233
click at [415, 437] on span "Close" at bounding box center [415, 433] width 18 height 11
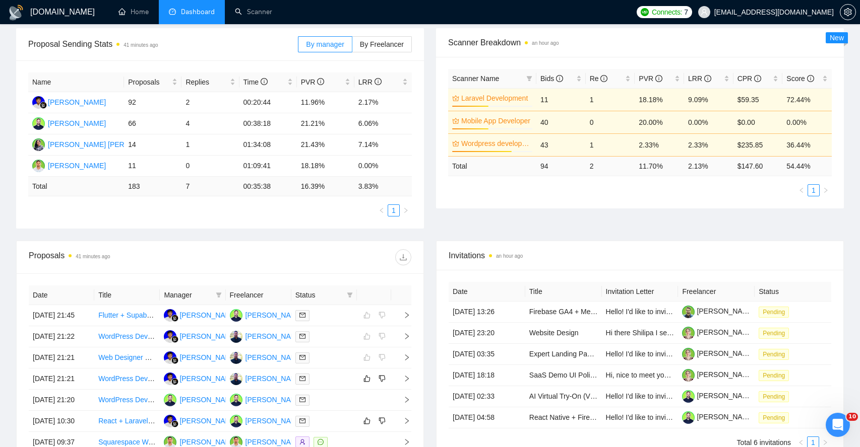
scroll to position [0, 0]
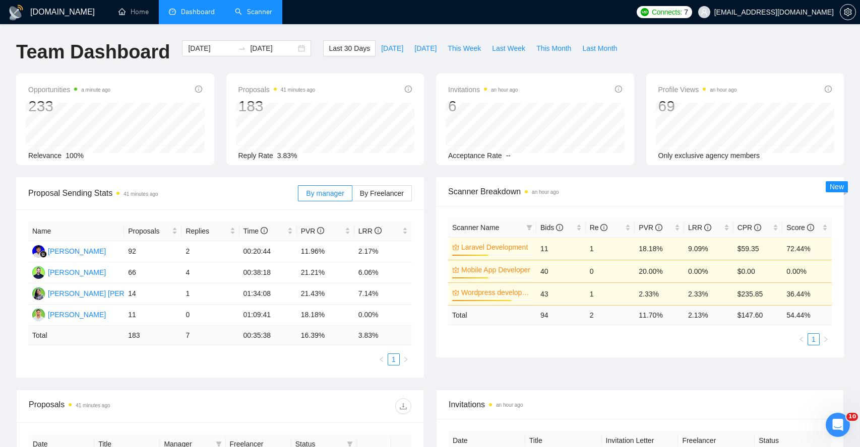
click at [262, 9] on link "Scanner" at bounding box center [253, 12] width 37 height 9
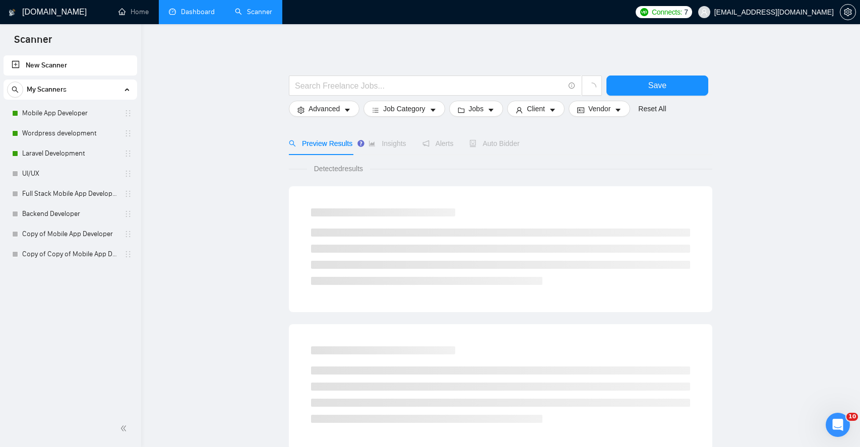
click at [204, 11] on link "Dashboard" at bounding box center [192, 12] width 46 height 9
